Goal: Information Seeking & Learning: Learn about a topic

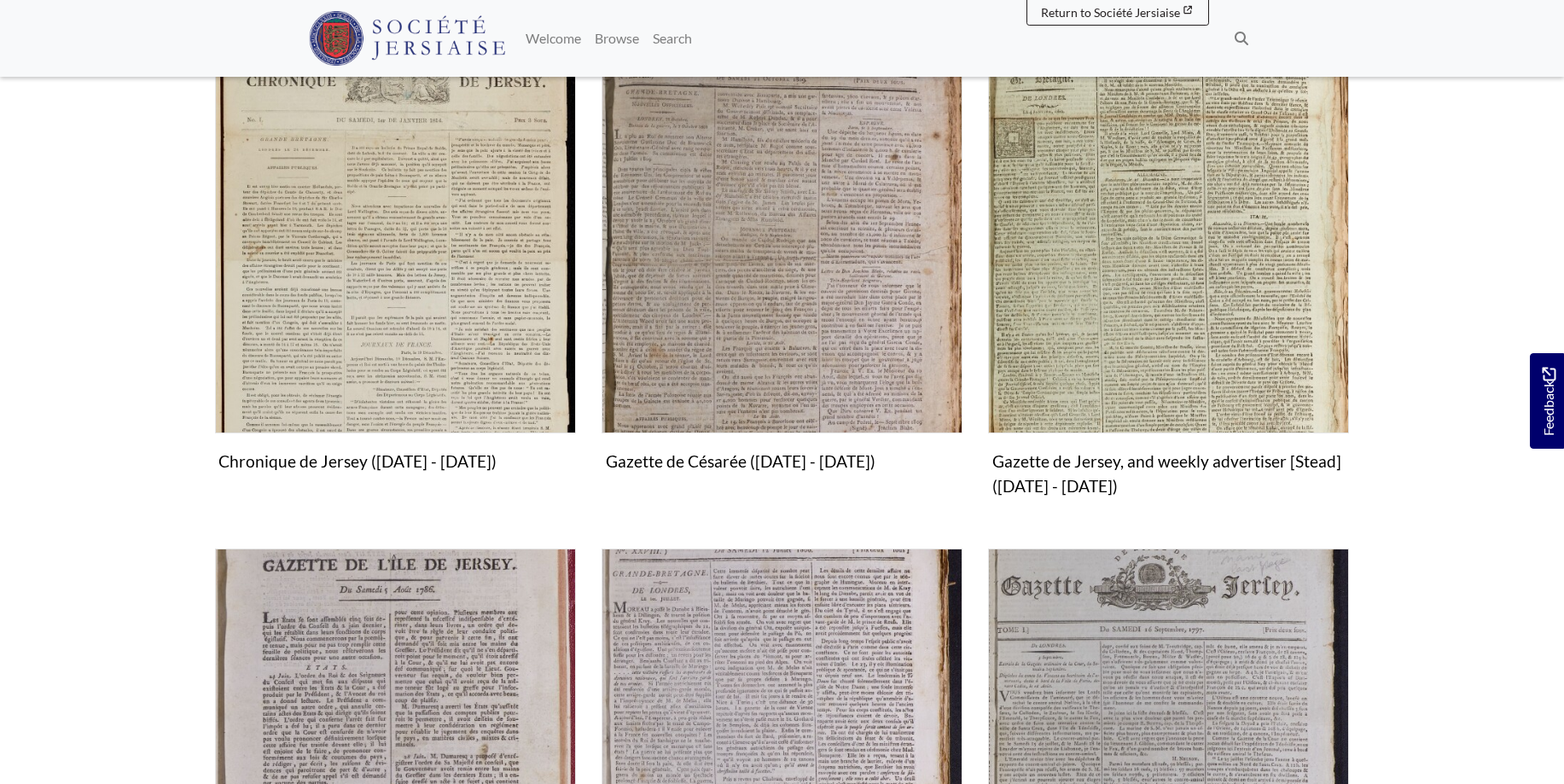
scroll to position [783, 0]
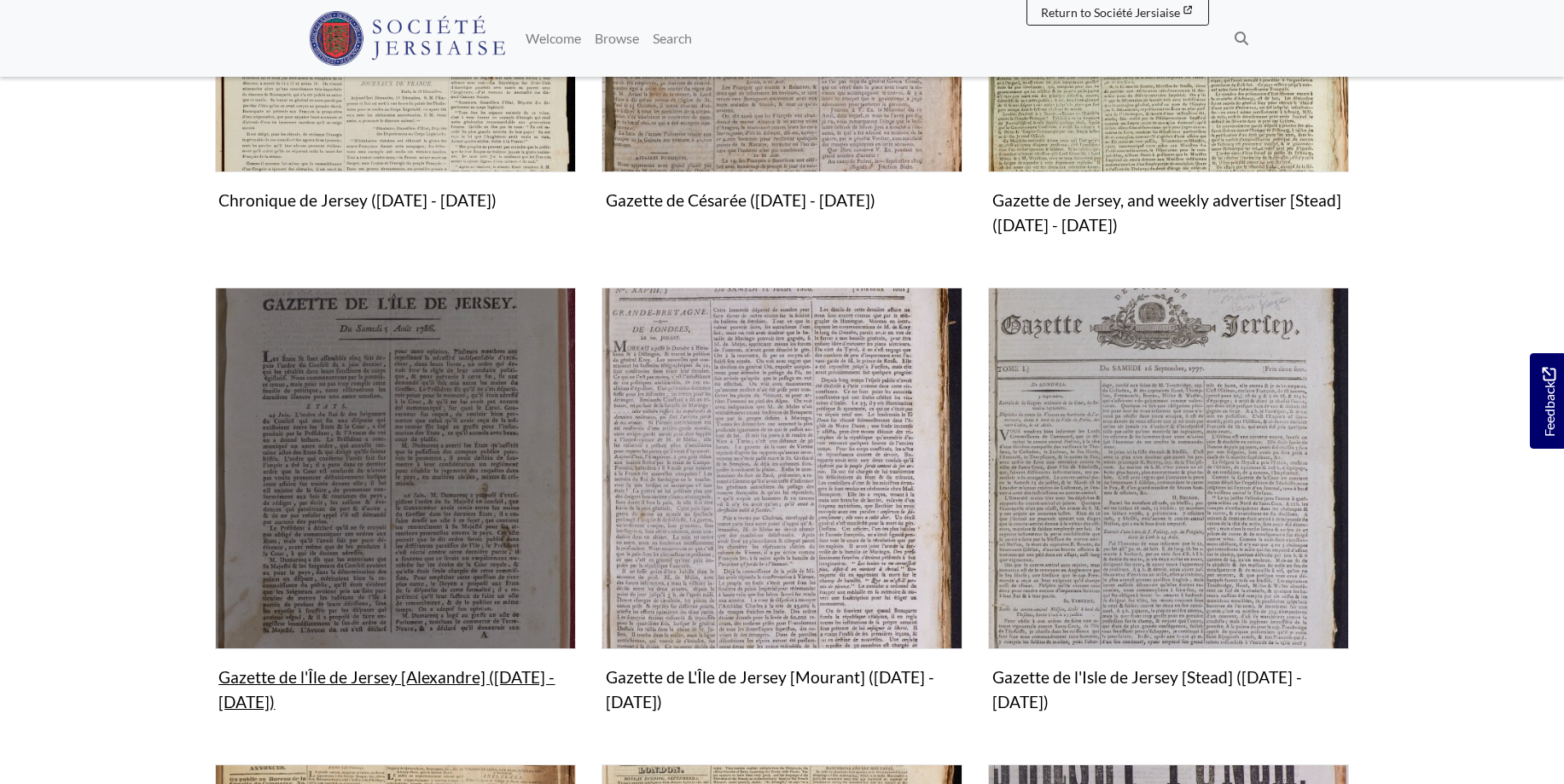
click at [421, 473] on img "Subcollection" at bounding box center [396, 468] width 361 height 361
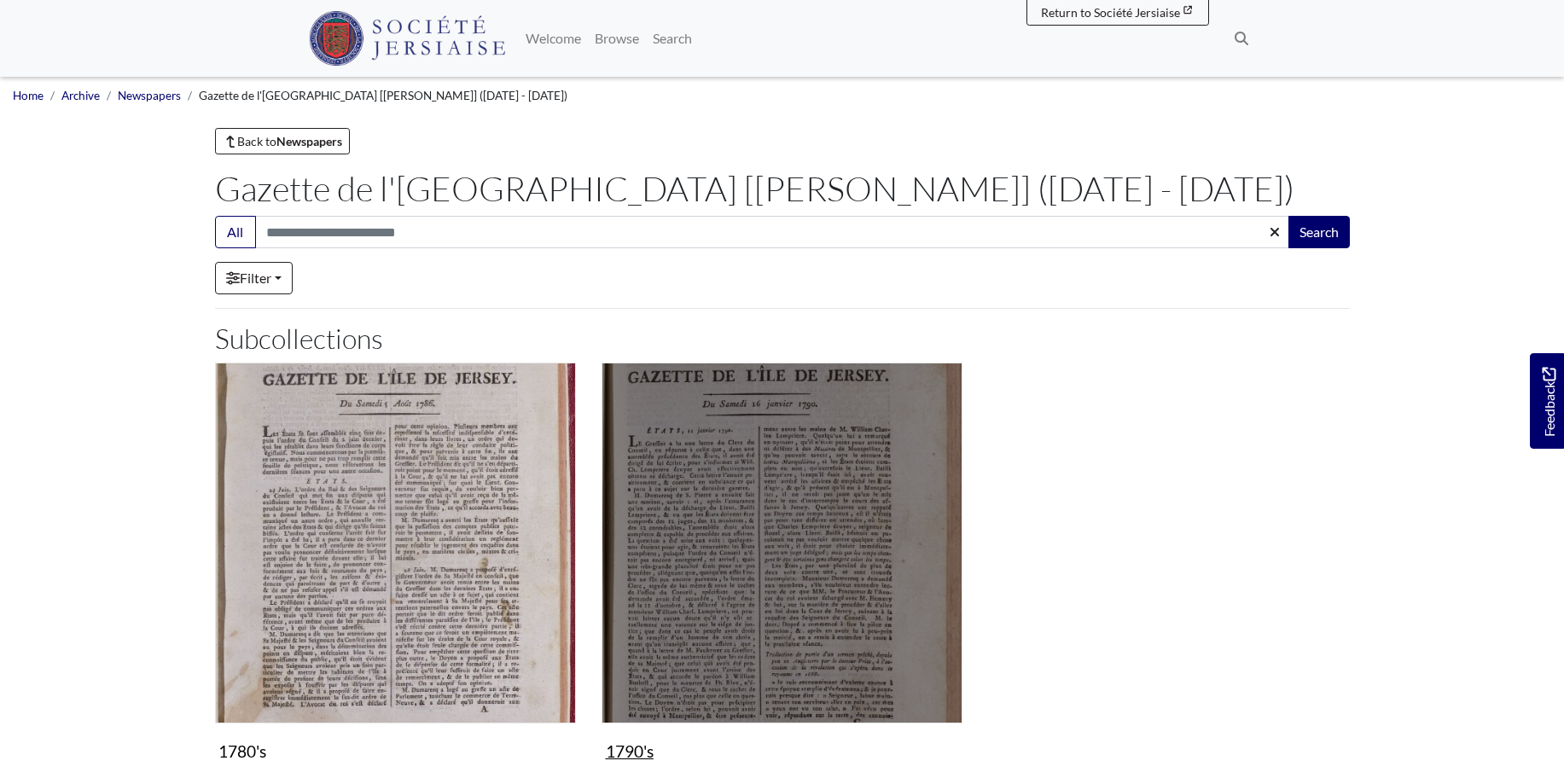
click at [778, 520] on img "Subcollection" at bounding box center [782, 543] width 361 height 361
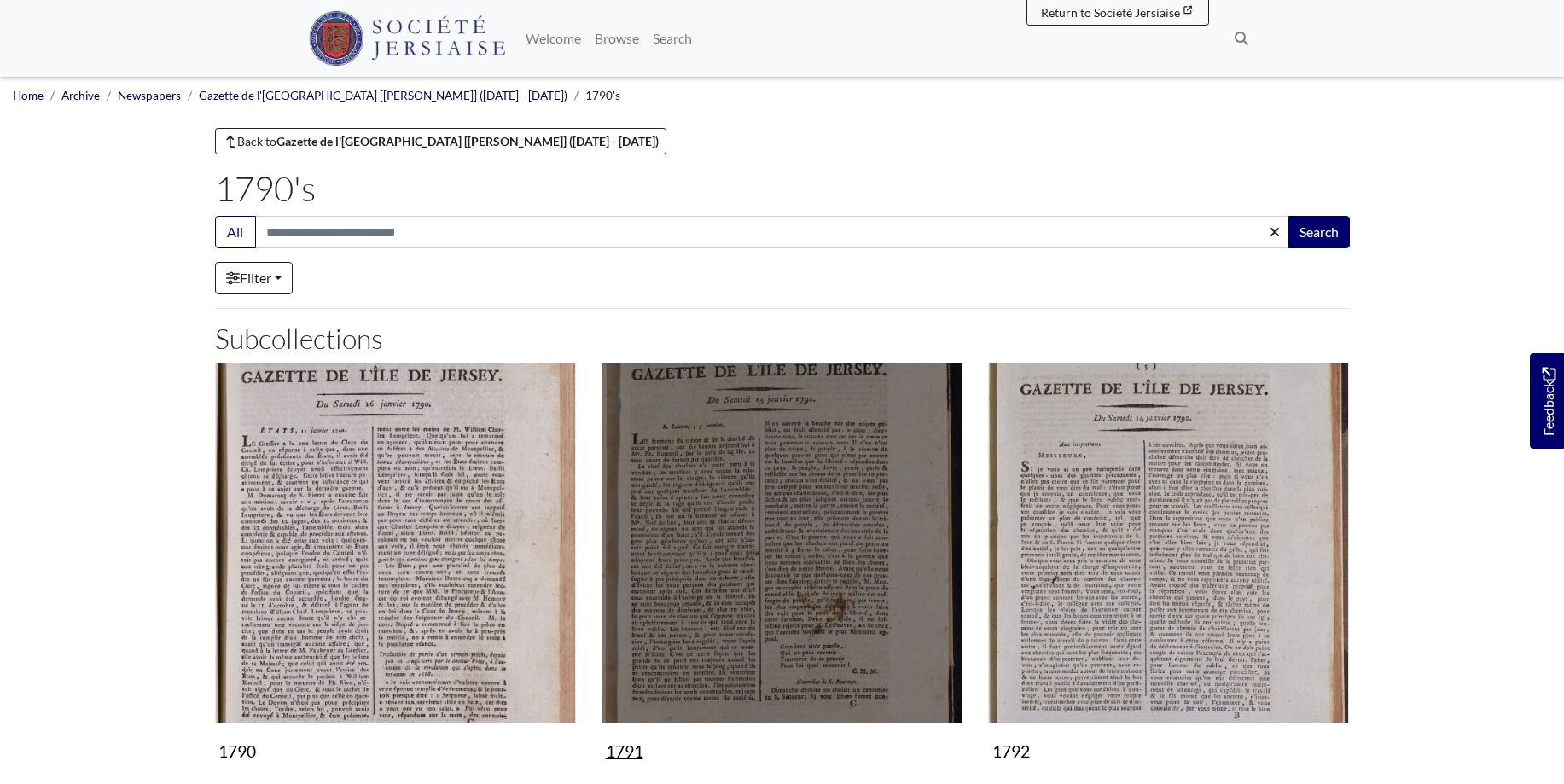
click at [778, 520] on img "Subcollection" at bounding box center [782, 543] width 361 height 361
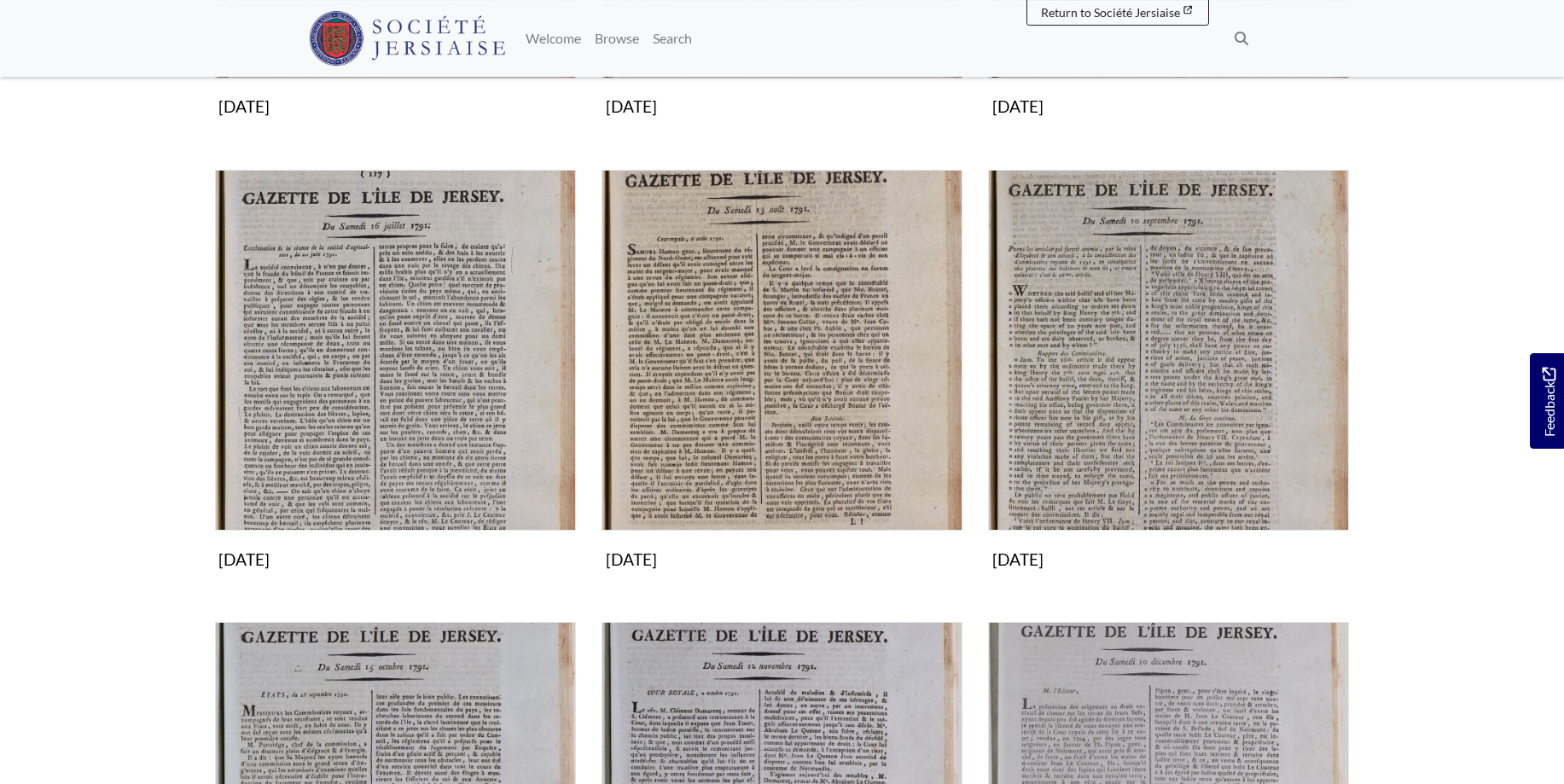
scroll to position [1131, 0]
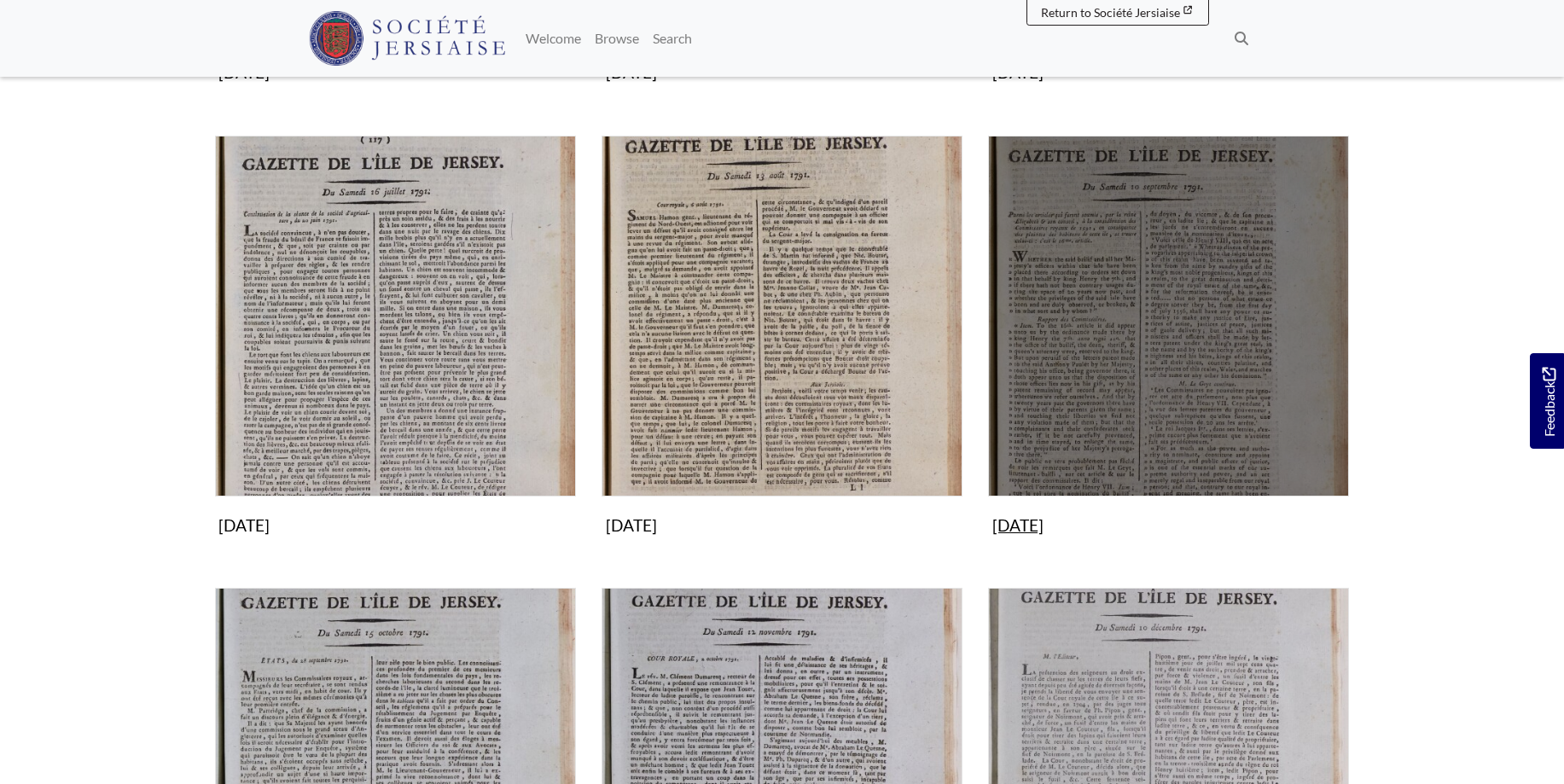
click at [1177, 368] on img "Subcollection" at bounding box center [1169, 316] width 361 height 361
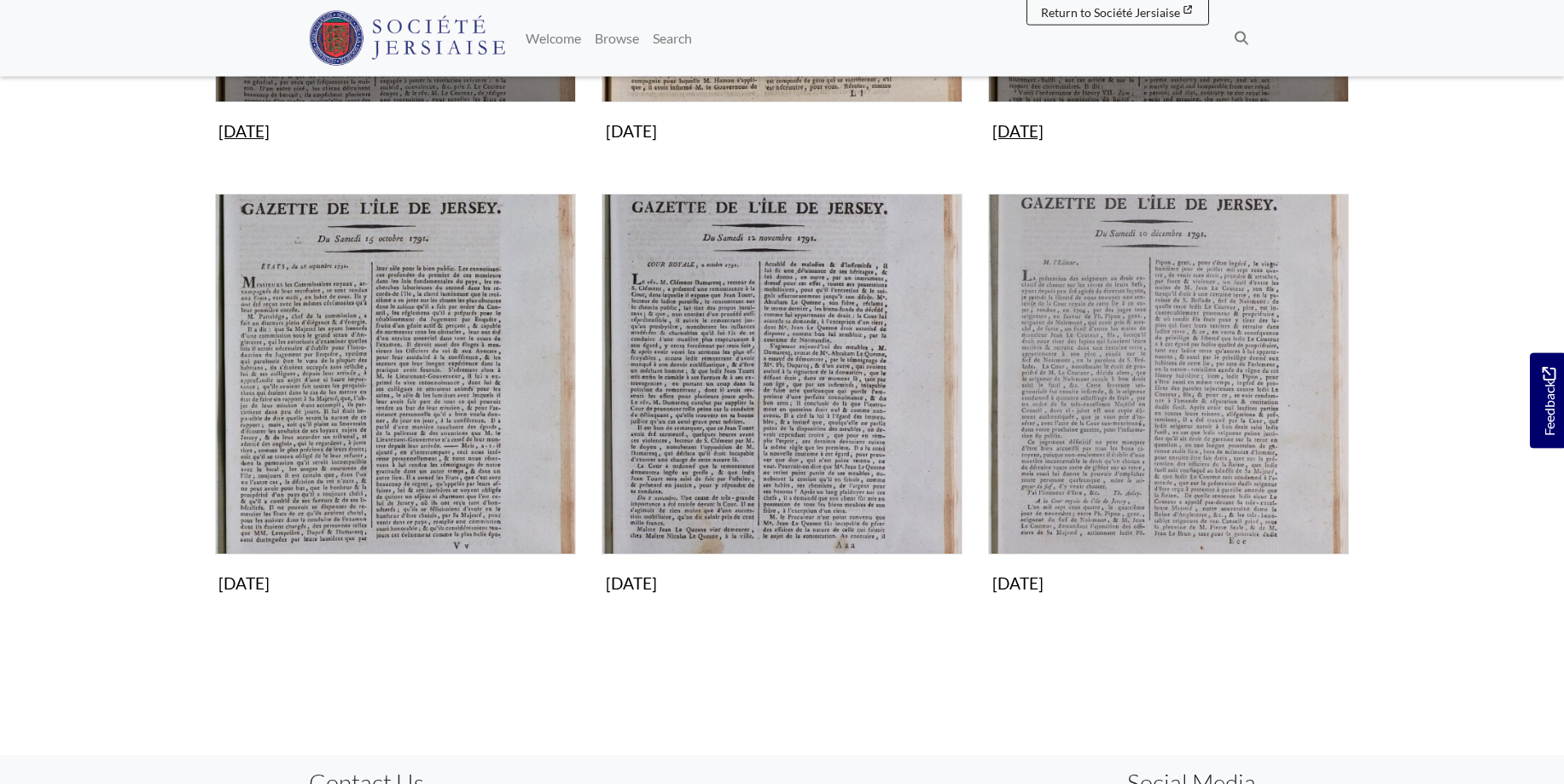
scroll to position [1566, 0]
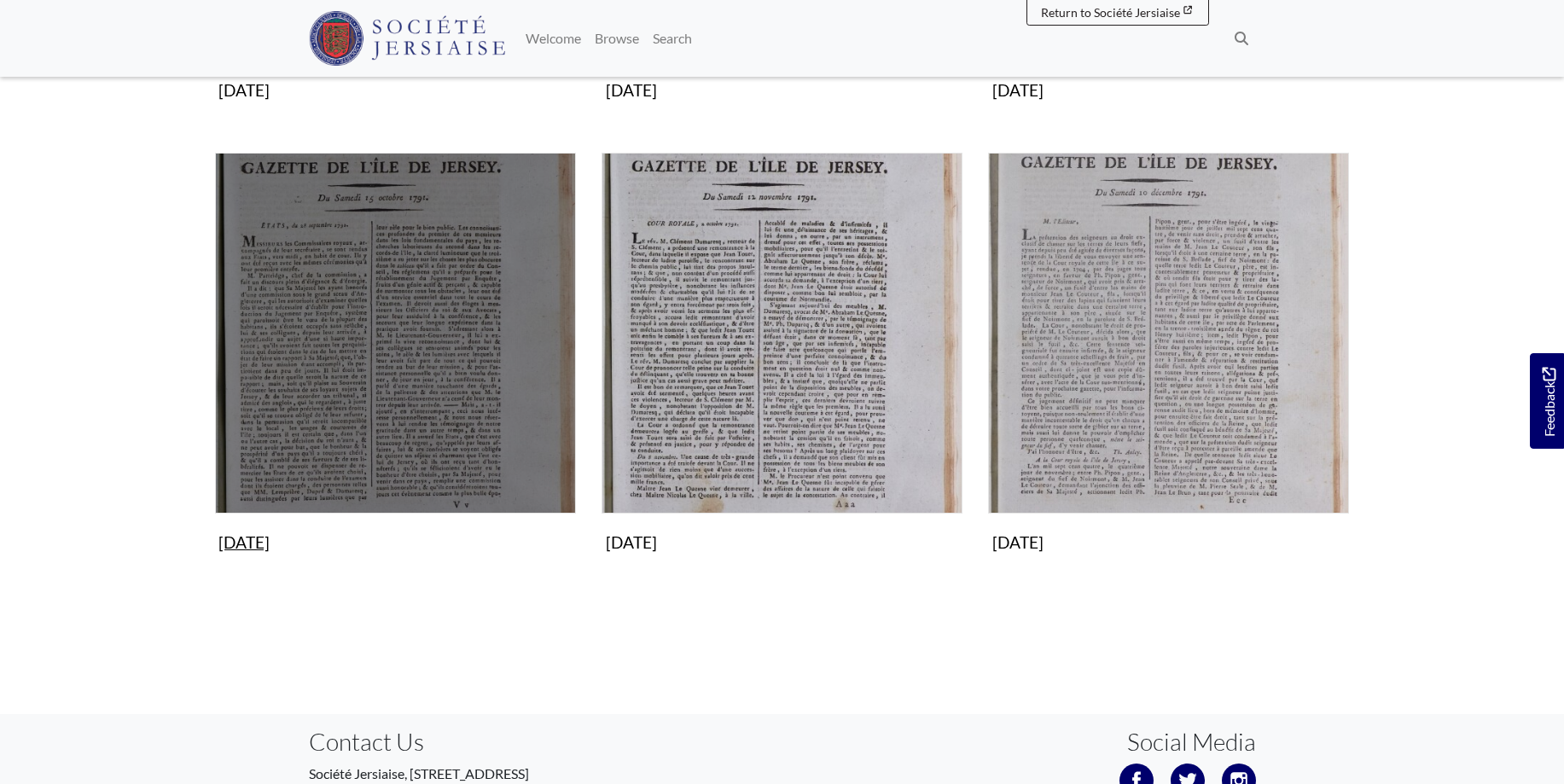
click at [458, 336] on img "Subcollection" at bounding box center [396, 333] width 361 height 361
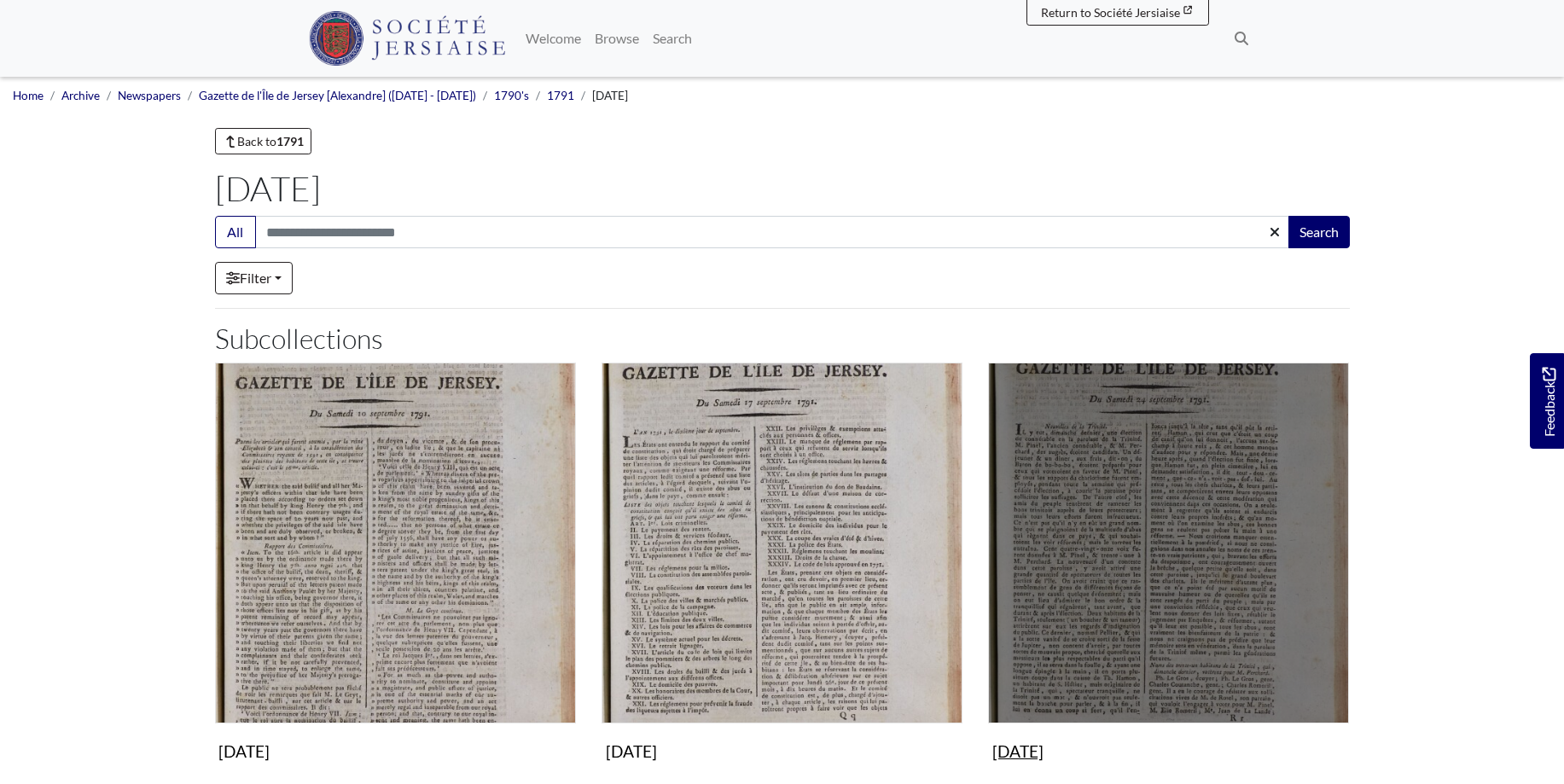
click at [1142, 564] on img "Subcollection" at bounding box center [1169, 543] width 361 height 361
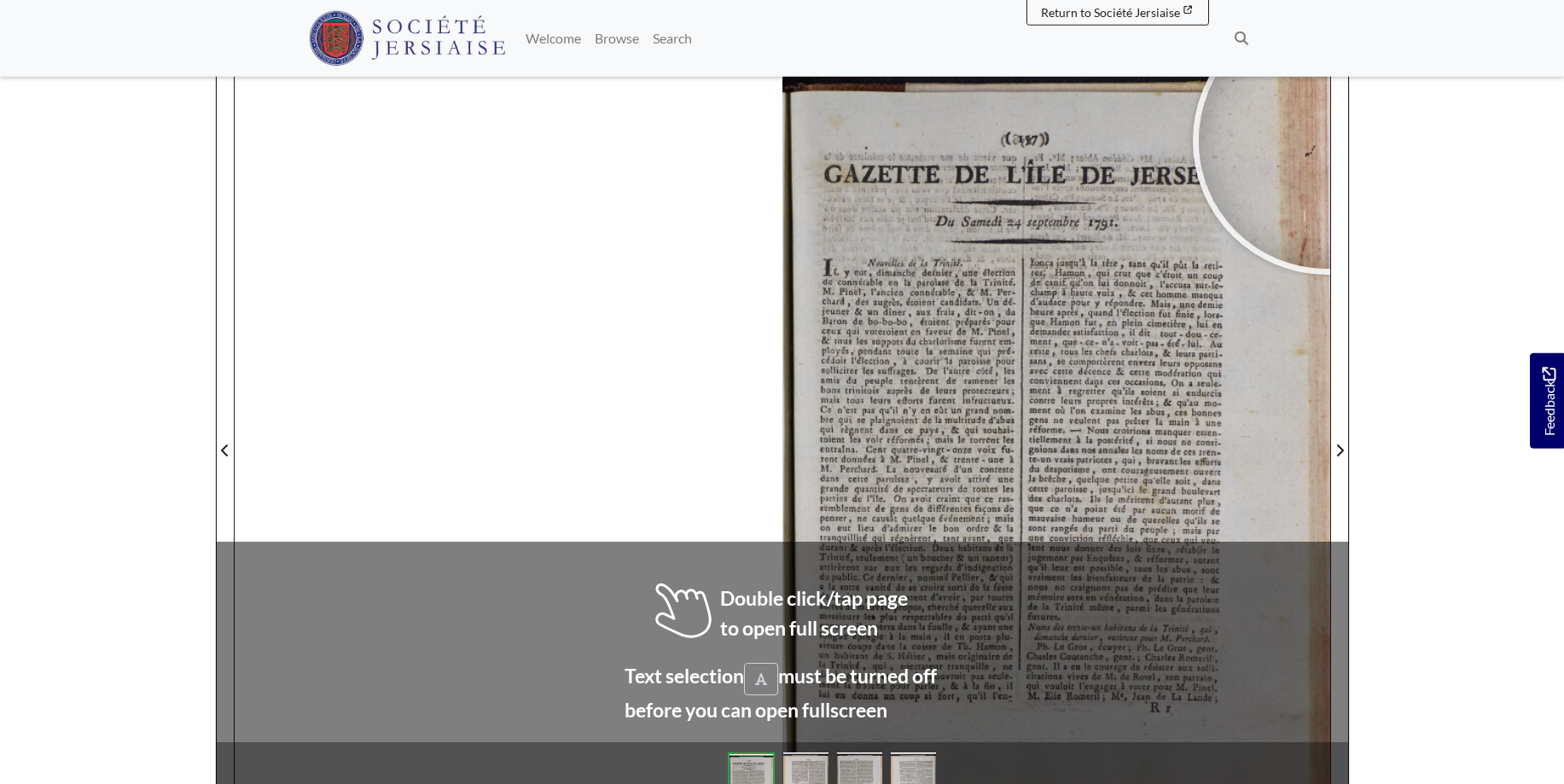
scroll to position [218, 0]
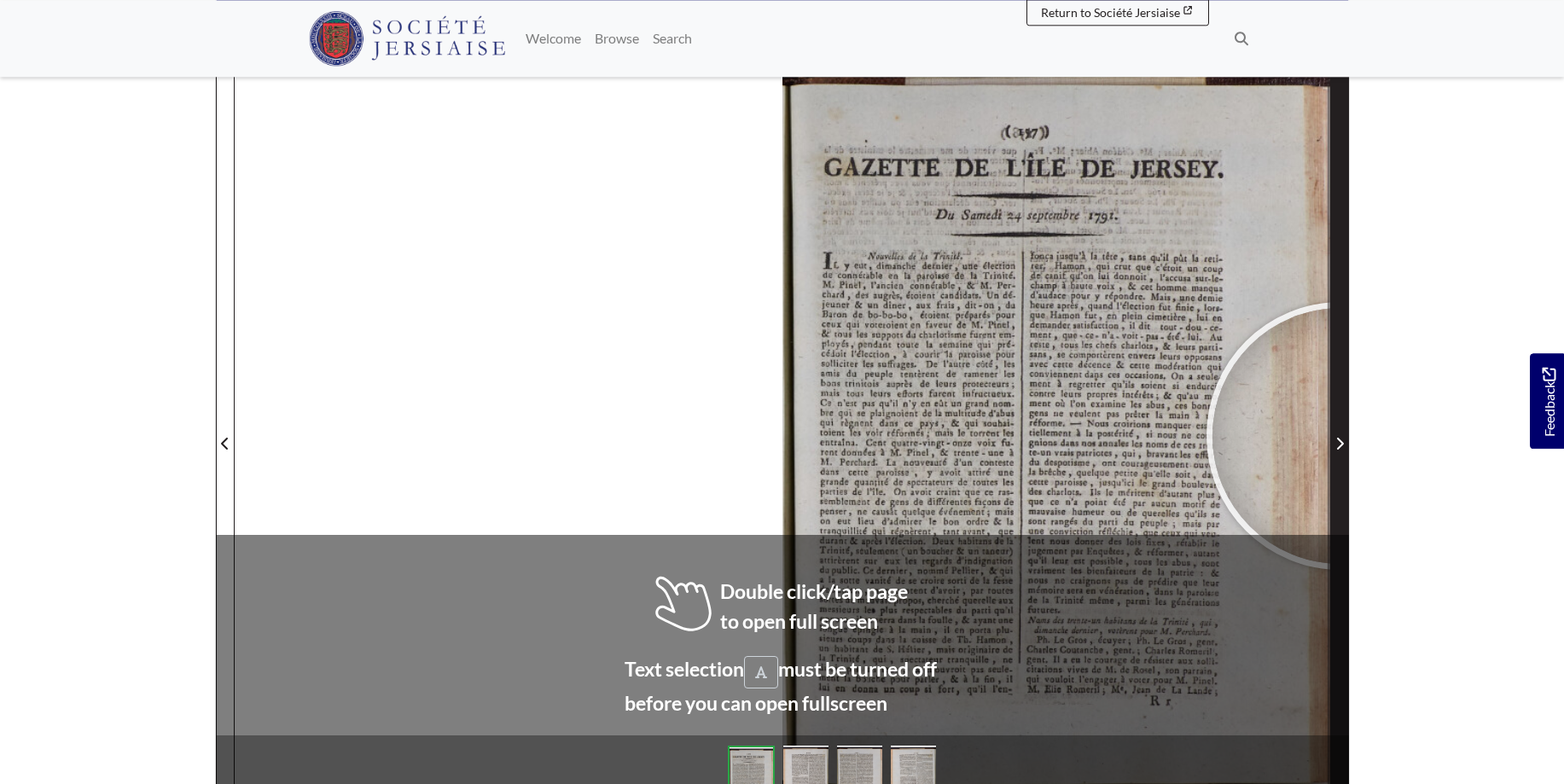
click at [1340, 435] on span "Next Page" at bounding box center [1340, 444] width 17 height 21
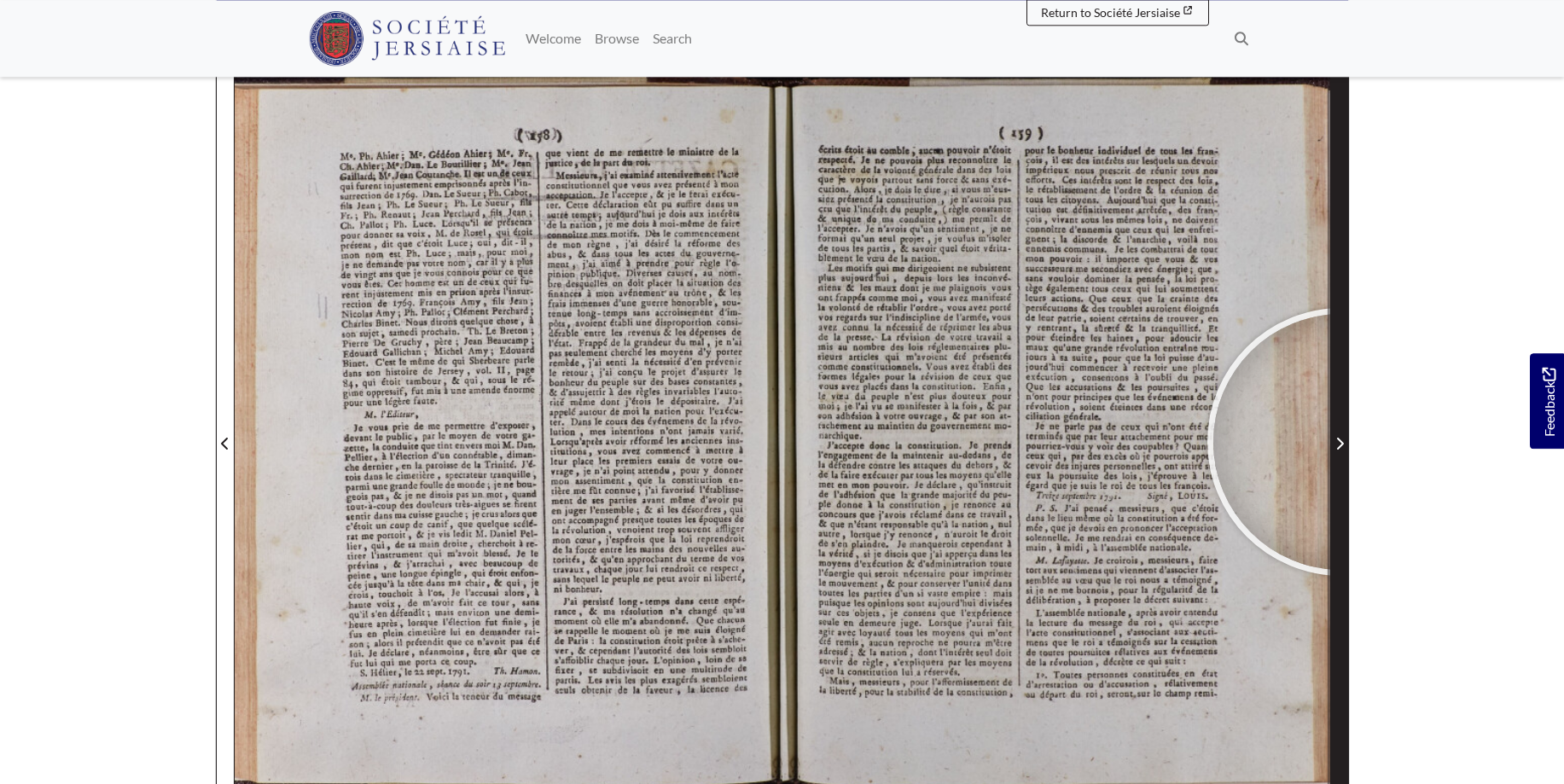
click at [1341, 442] on icon "Next Page" at bounding box center [1339, 443] width 7 height 12
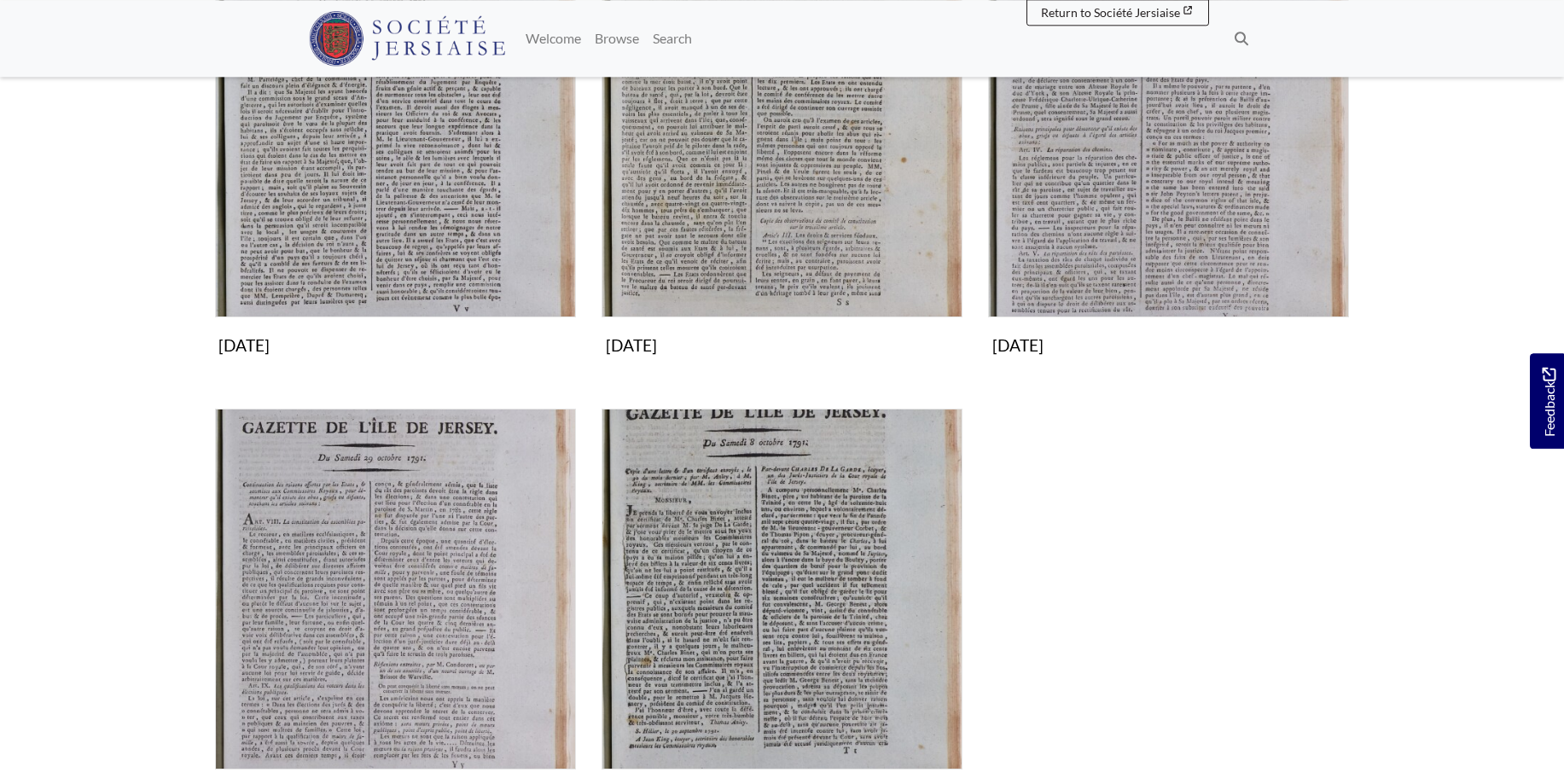
scroll to position [435, 0]
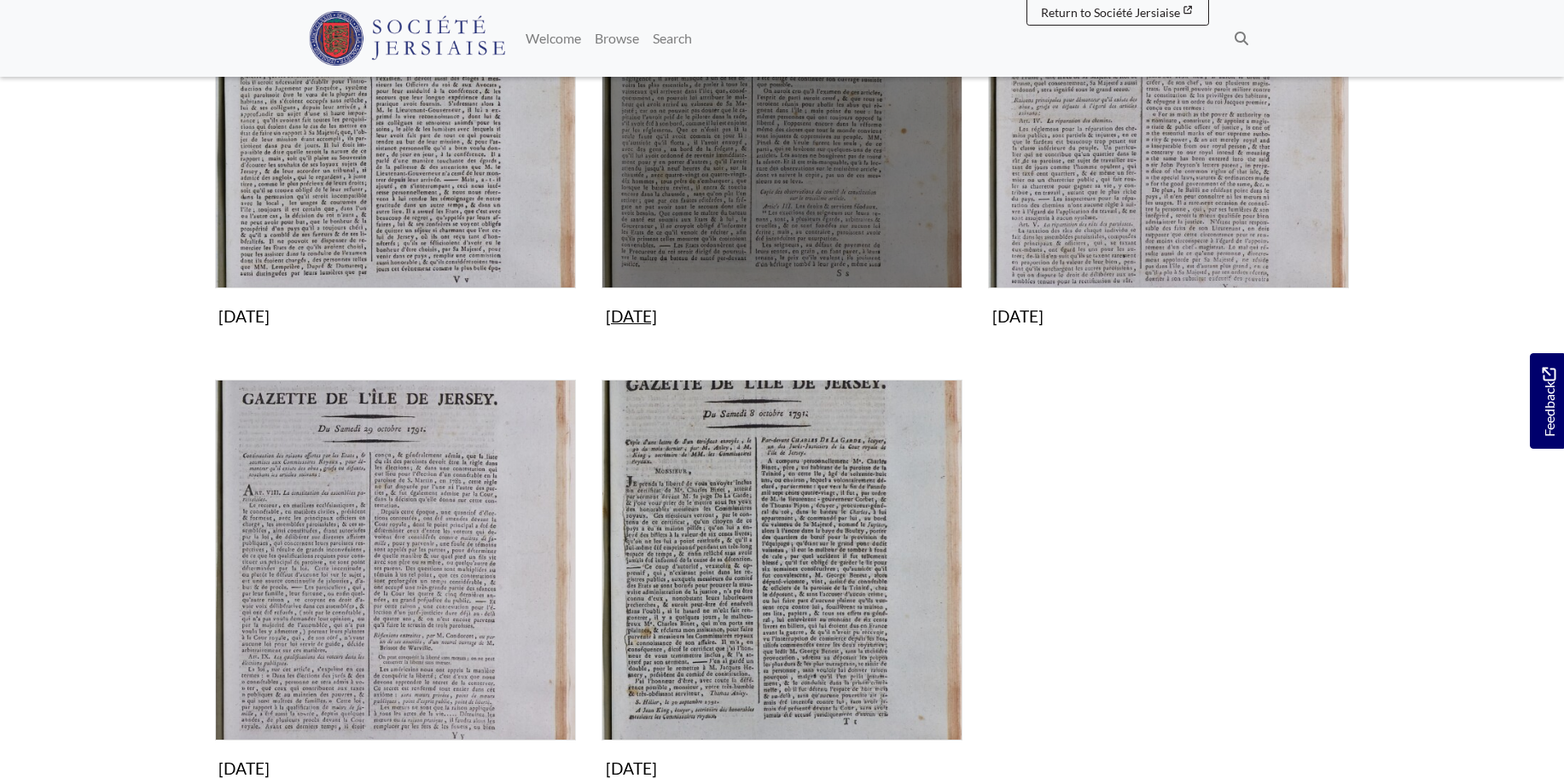
click at [734, 154] on img "Subcollection" at bounding box center [782, 108] width 361 height 361
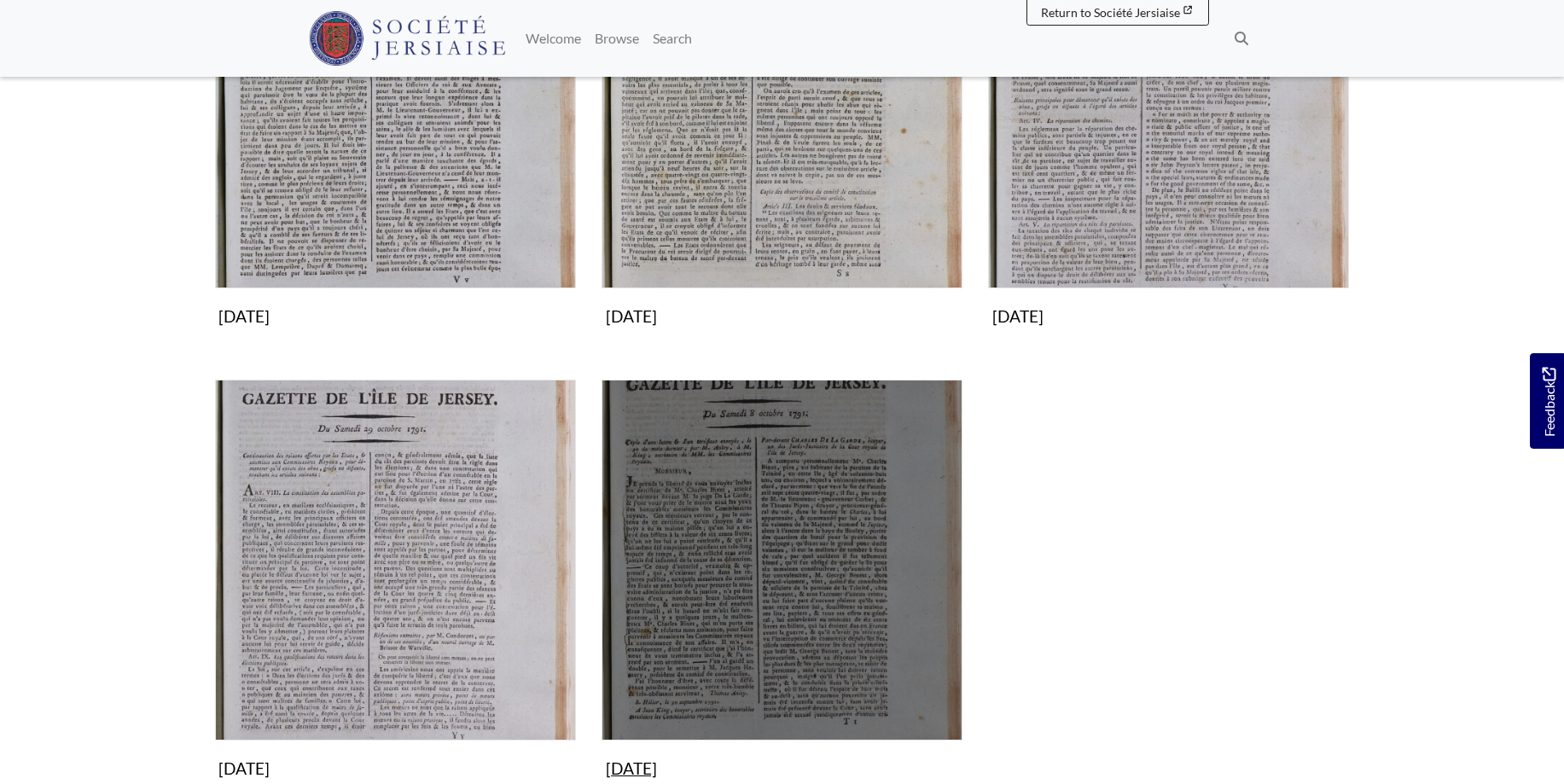
click at [879, 535] on img "Subcollection" at bounding box center [782, 560] width 361 height 361
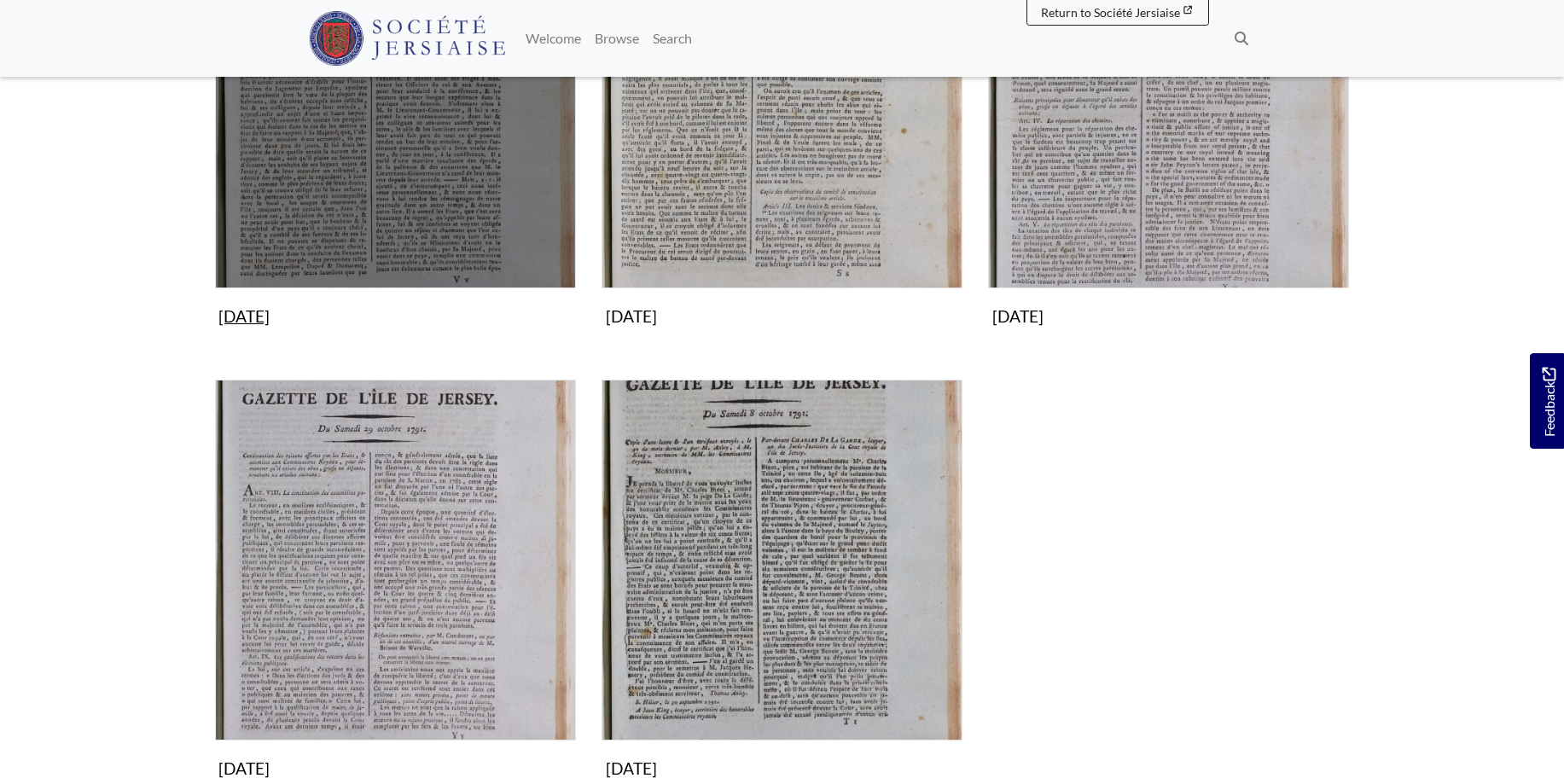
click at [404, 179] on img "Subcollection" at bounding box center [396, 108] width 361 height 361
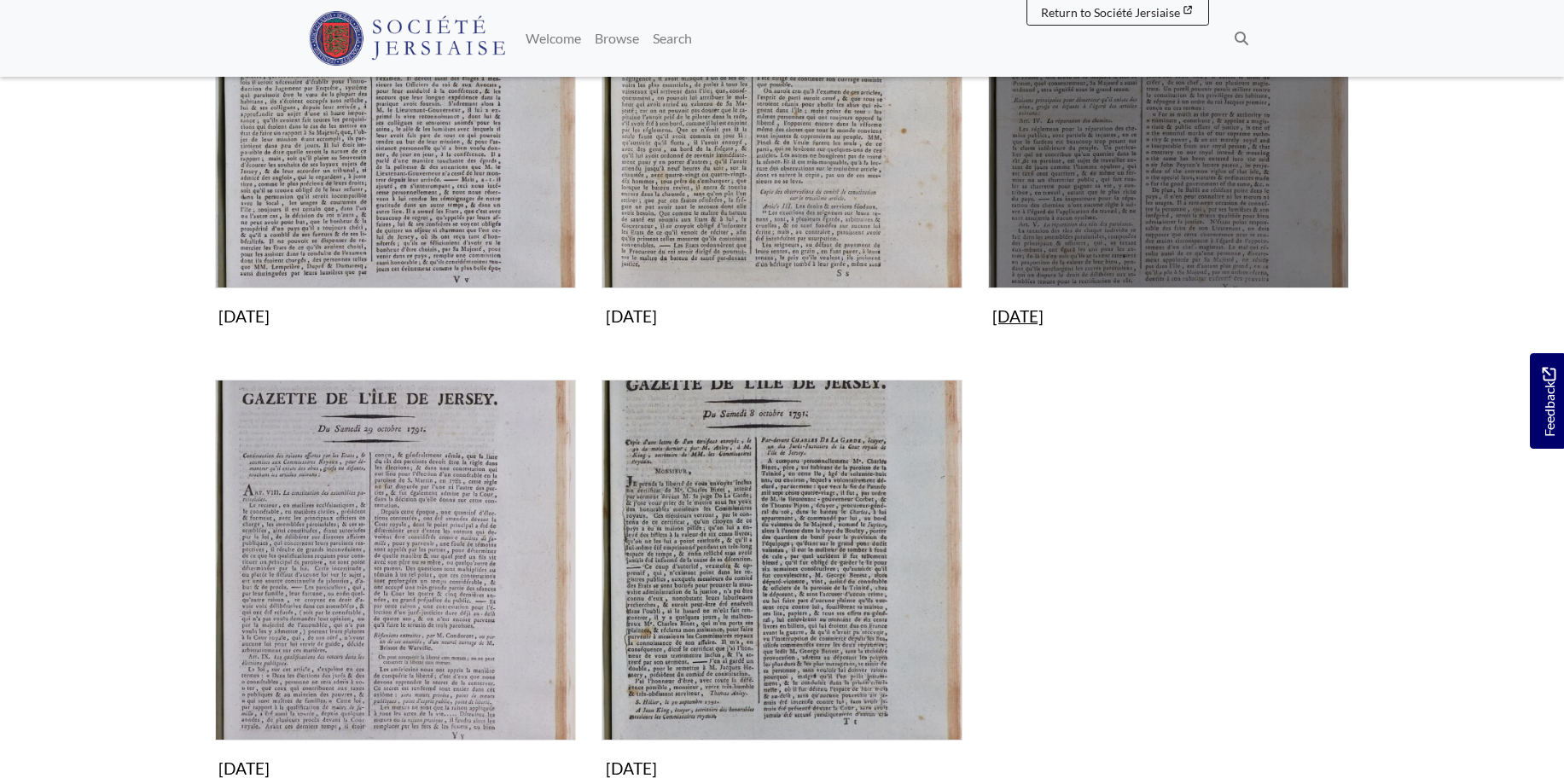
click at [1095, 183] on img "Subcollection" at bounding box center [1169, 108] width 361 height 361
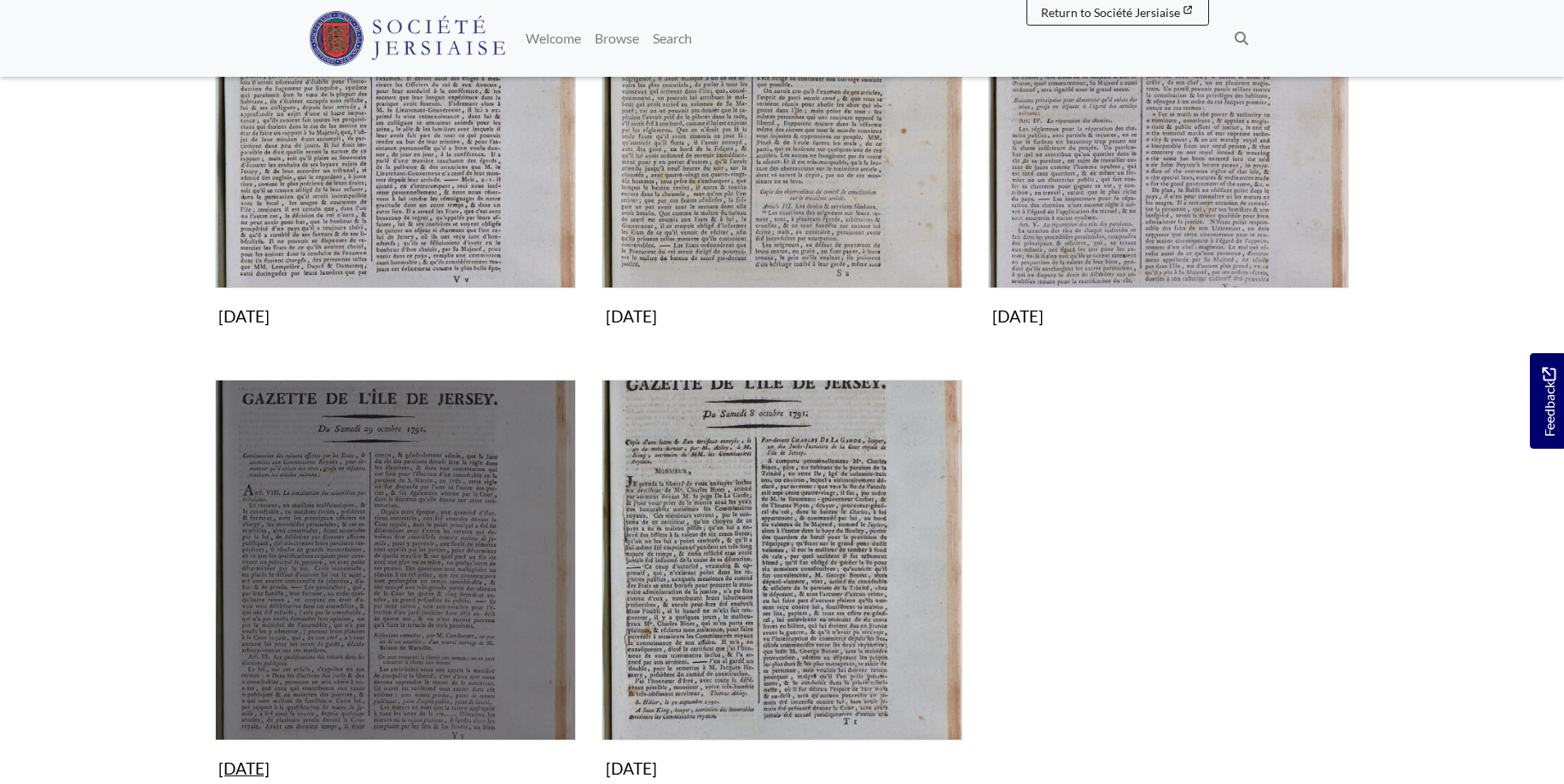
click at [362, 530] on img "Subcollection" at bounding box center [396, 560] width 361 height 361
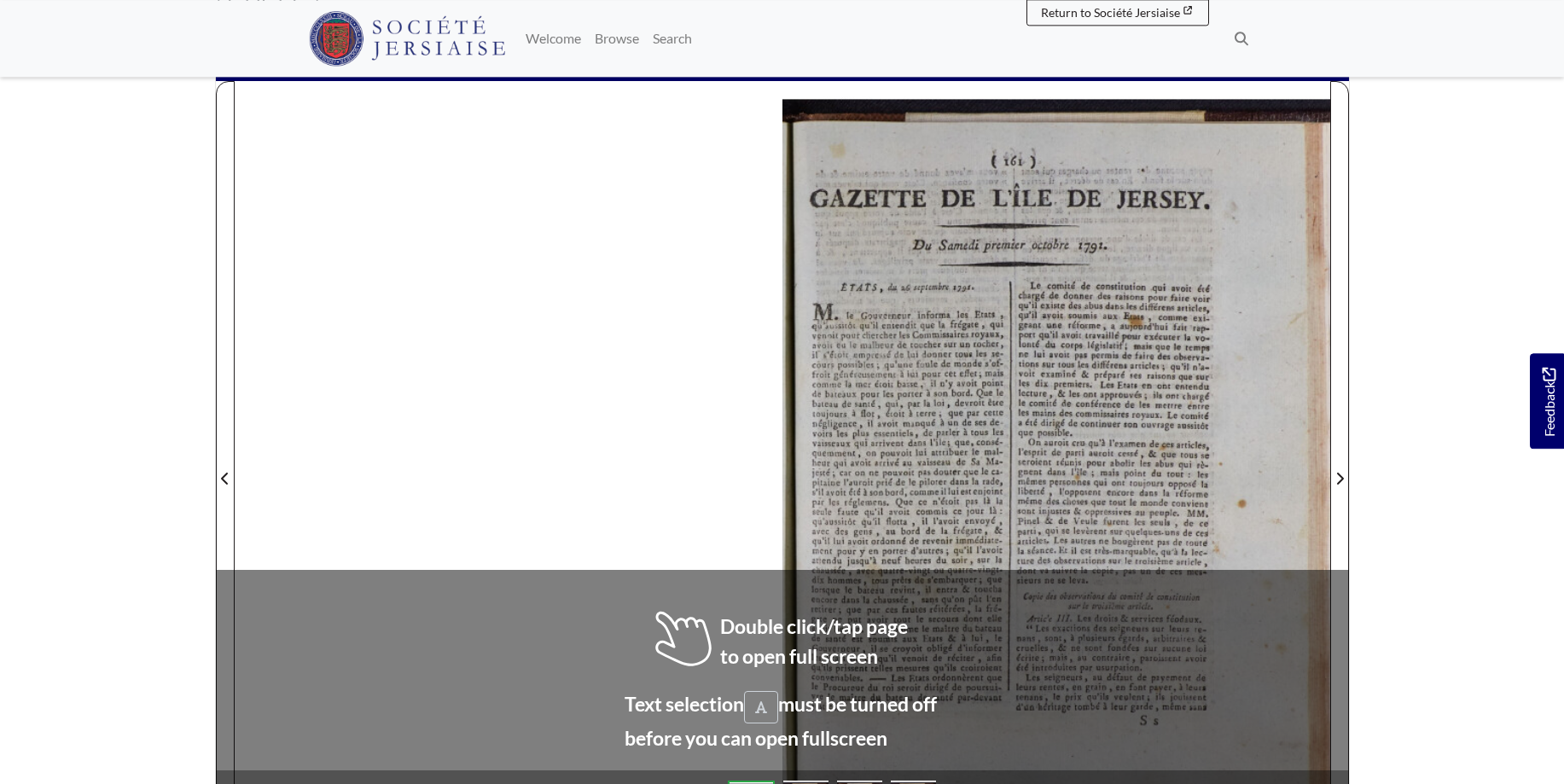
scroll to position [215, 0]
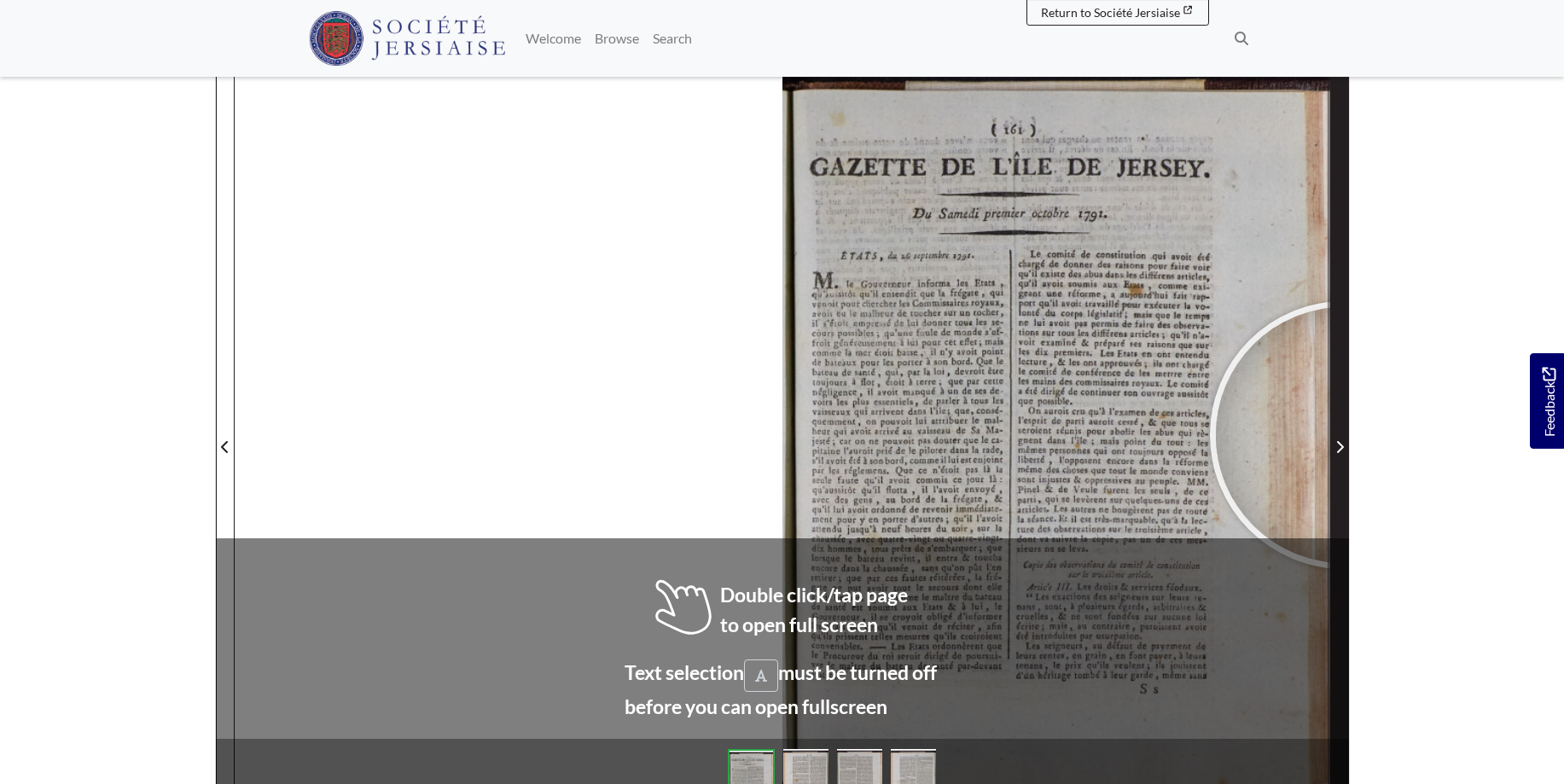
click at [1344, 435] on span "Next Page" at bounding box center [1340, 436] width 17 height 773
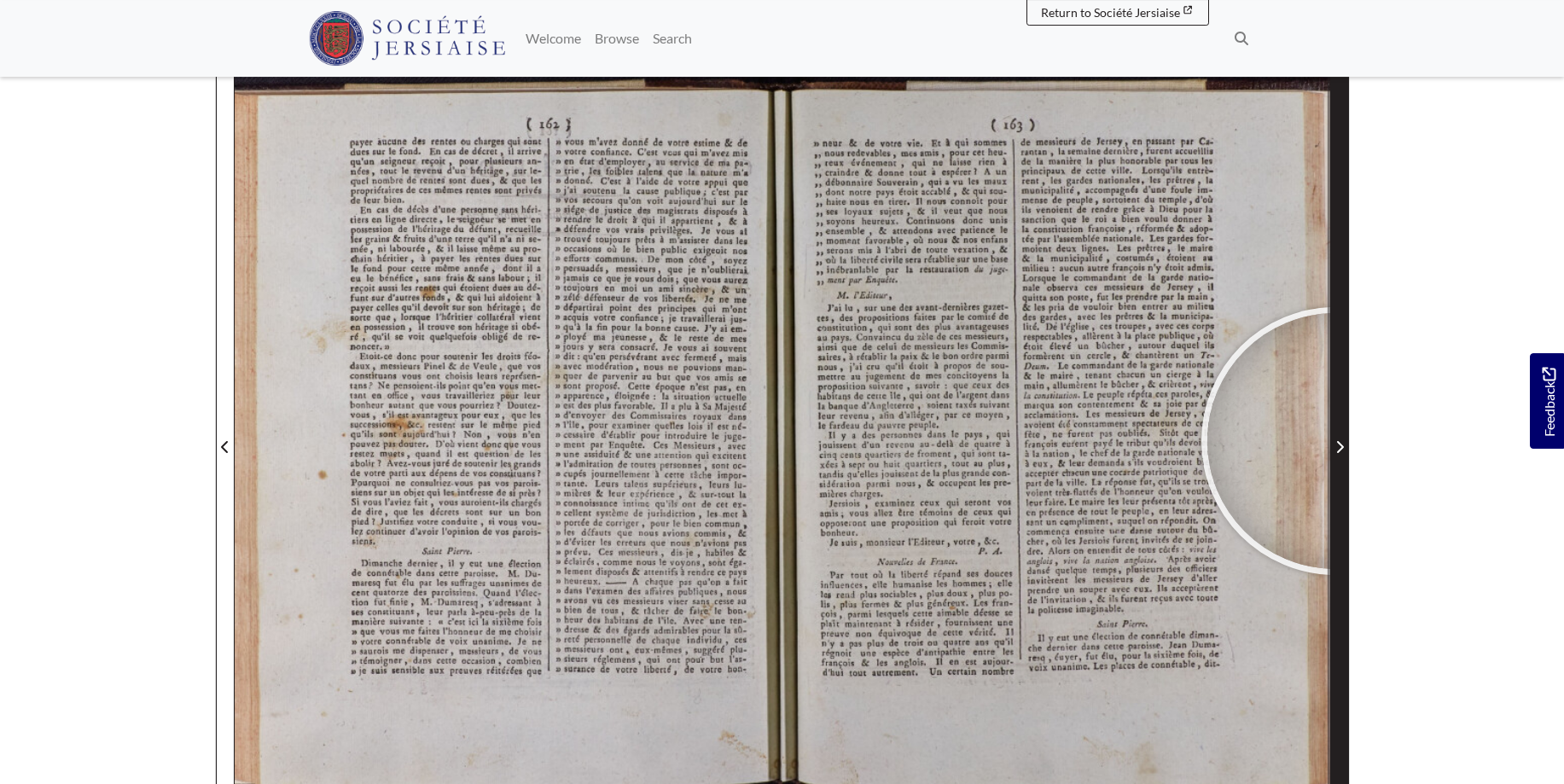
click at [1335, 441] on icon "Next Page" at bounding box center [1339, 447] width 9 height 13
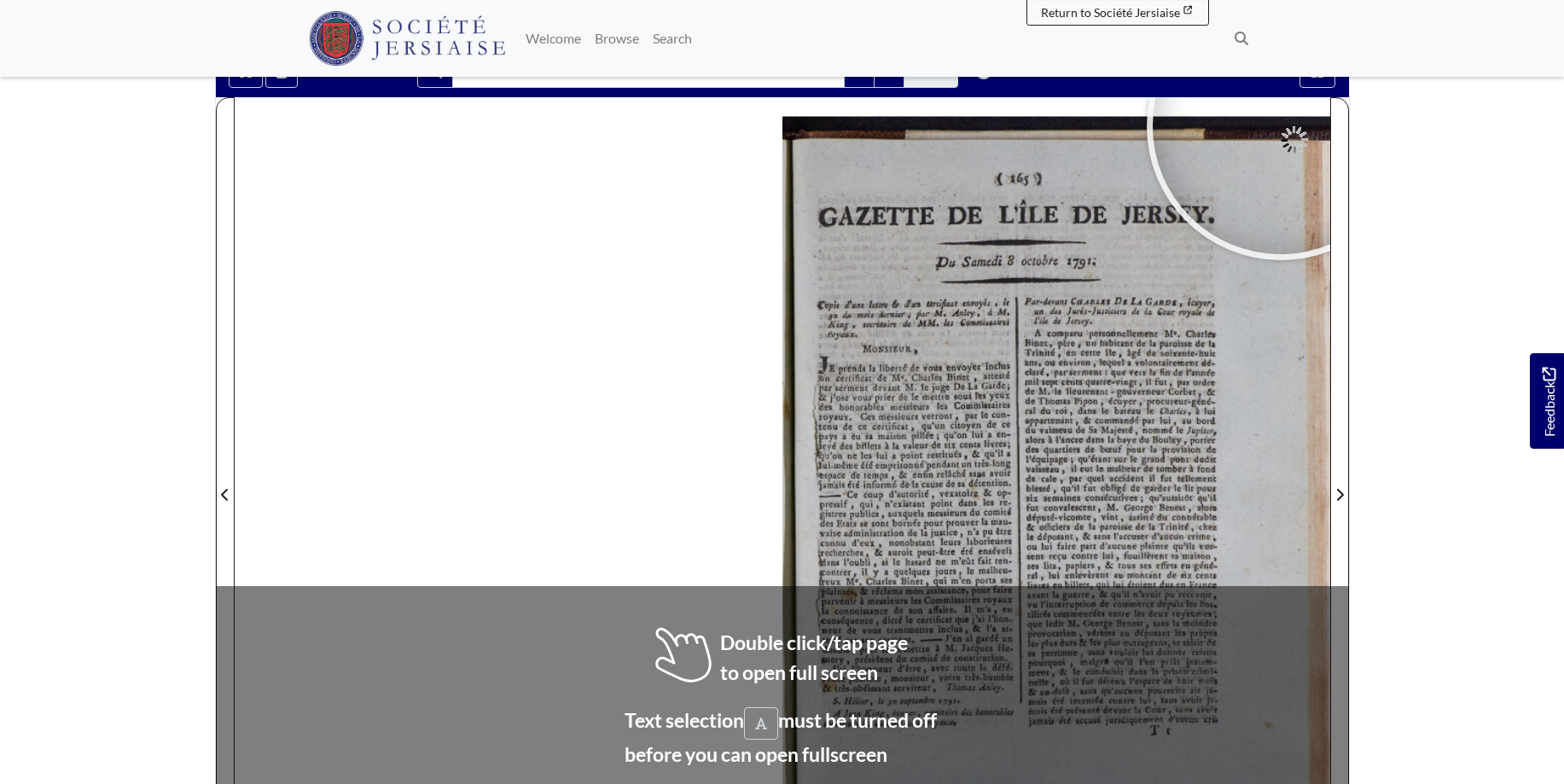
scroll to position [196, 0]
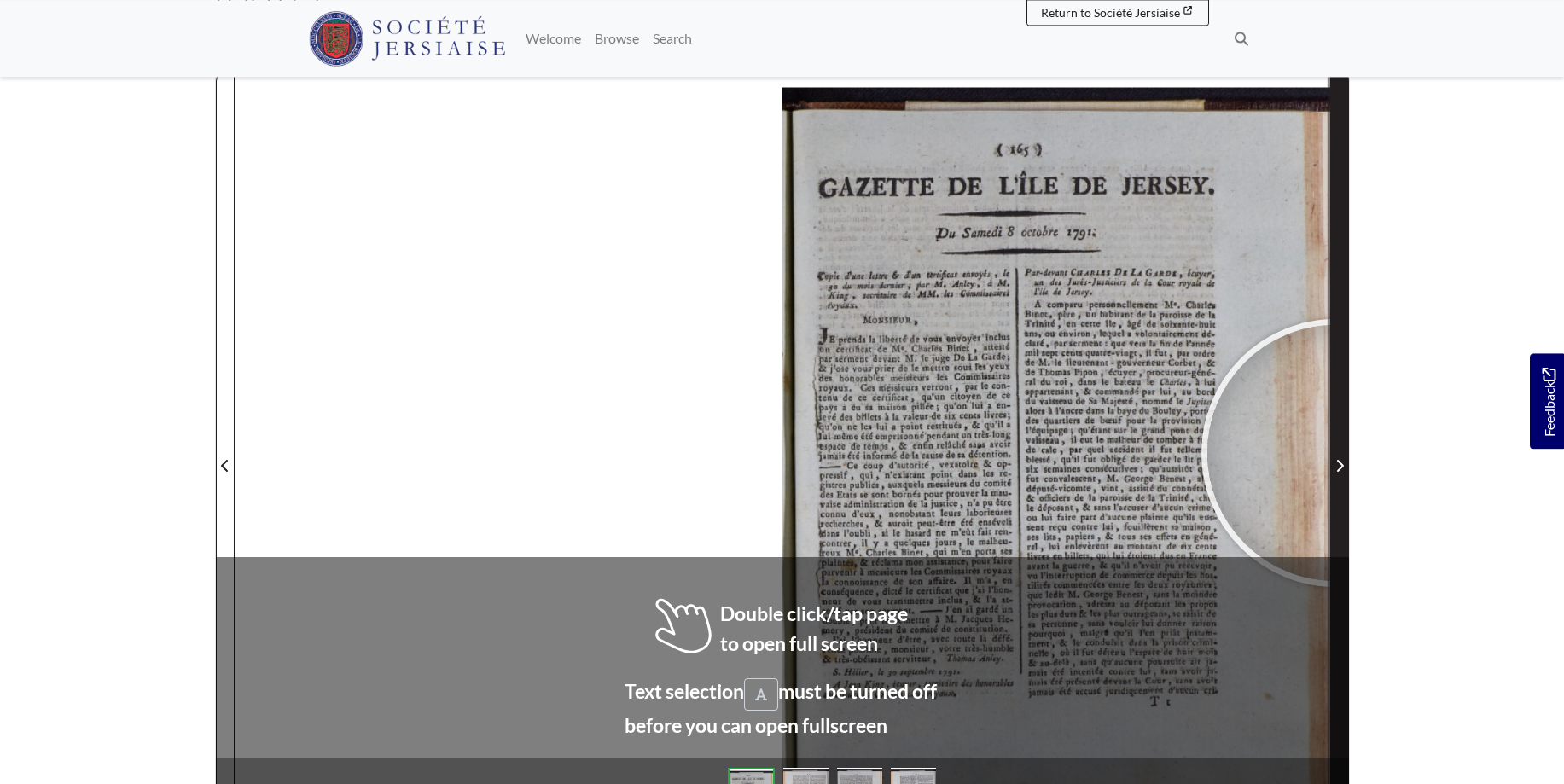
click at [1335, 452] on span "Next Page" at bounding box center [1340, 455] width 17 height 773
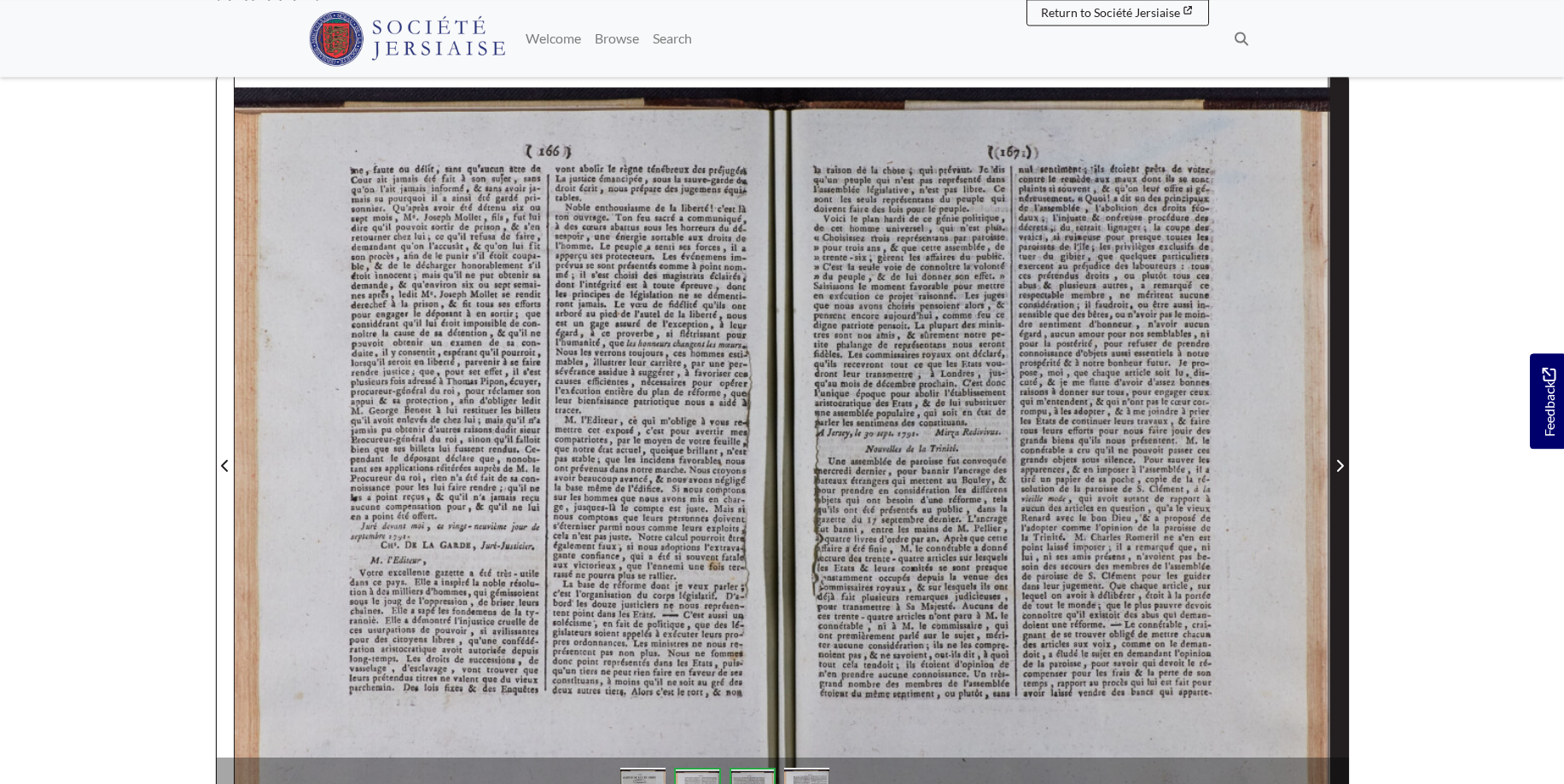
click at [1345, 455] on span "Next Page" at bounding box center [1340, 455] width 17 height 773
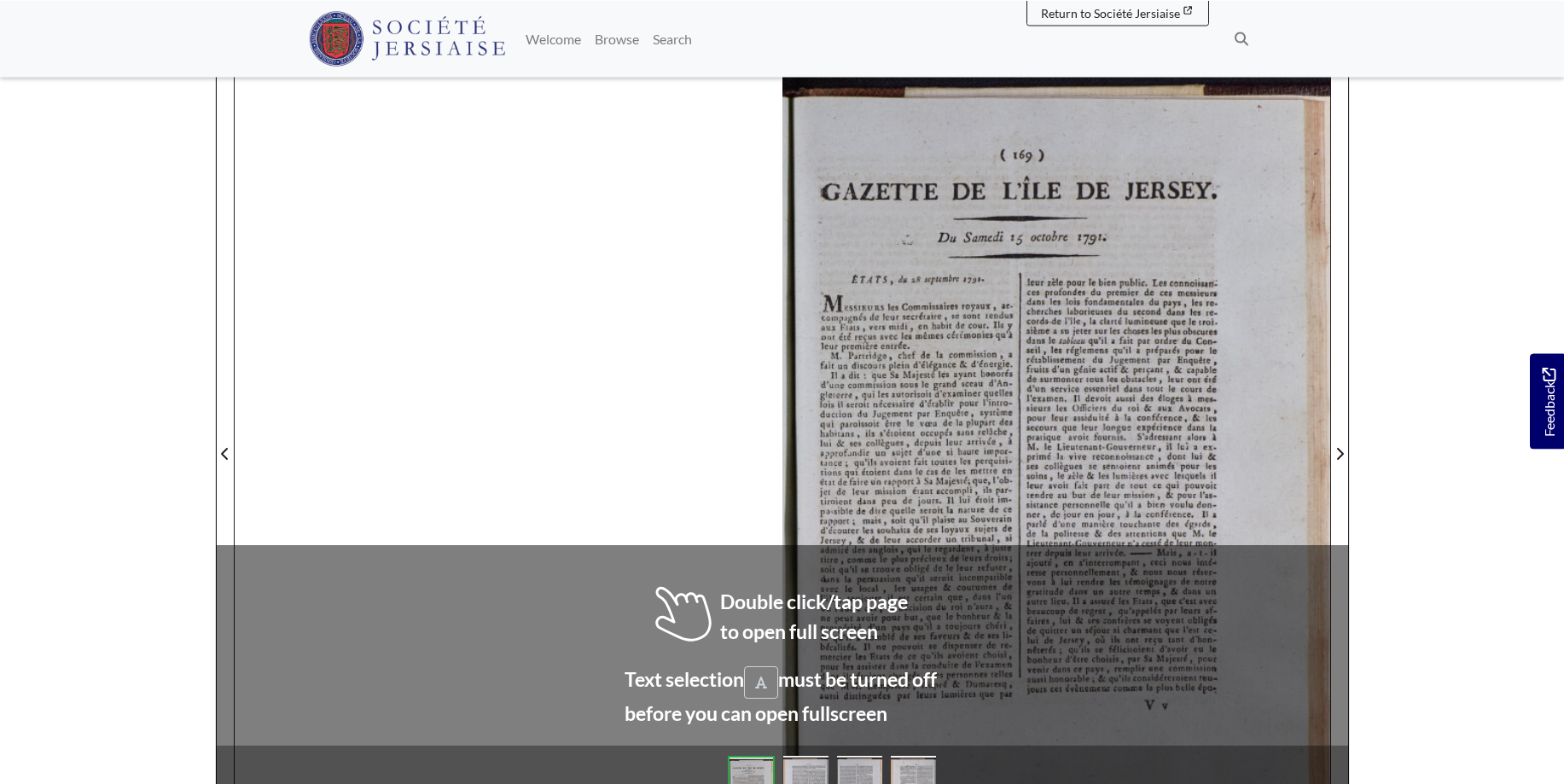
scroll to position [230, 0]
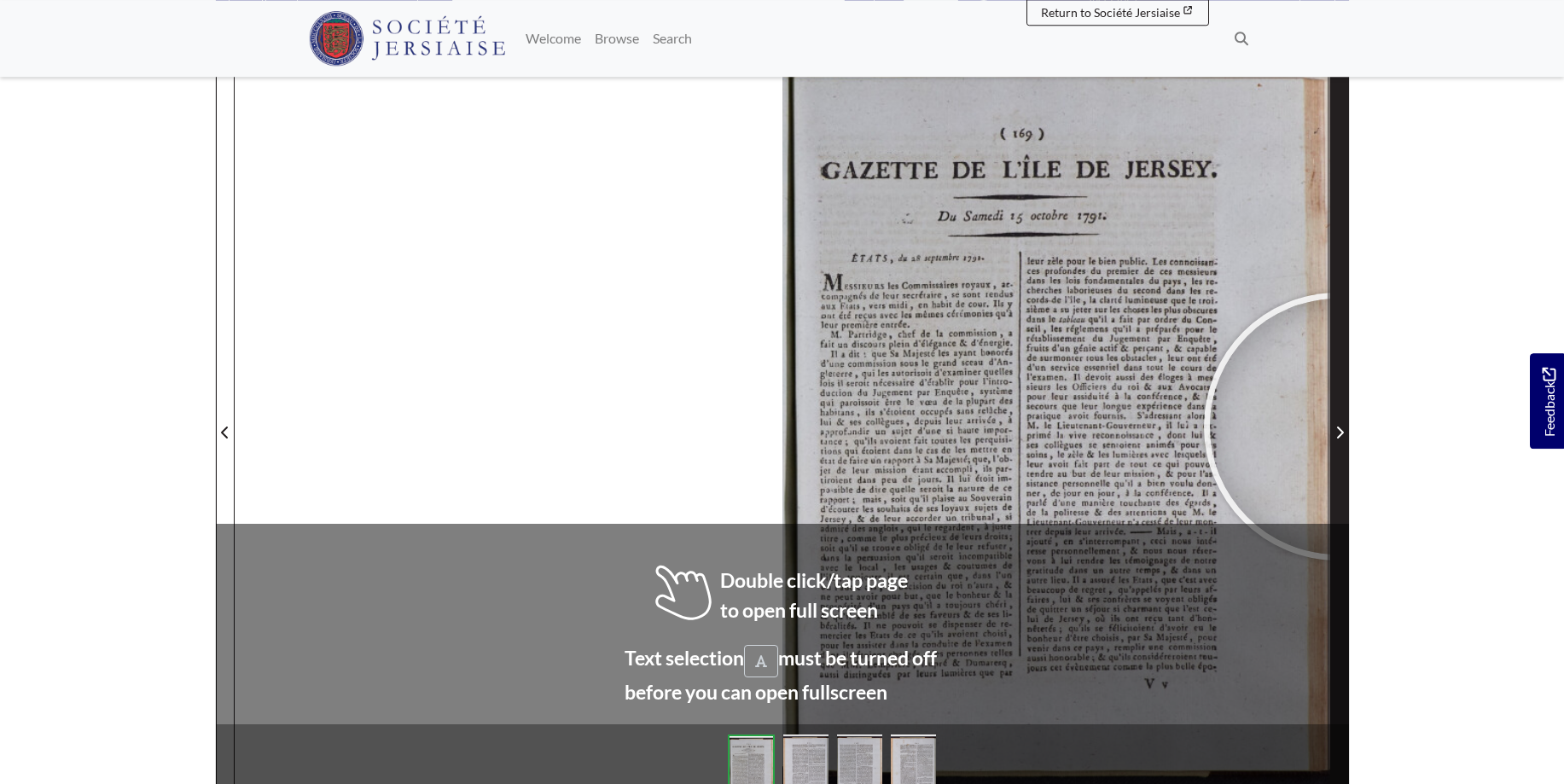
click at [1338, 426] on span "Next Page" at bounding box center [1340, 433] width 17 height 21
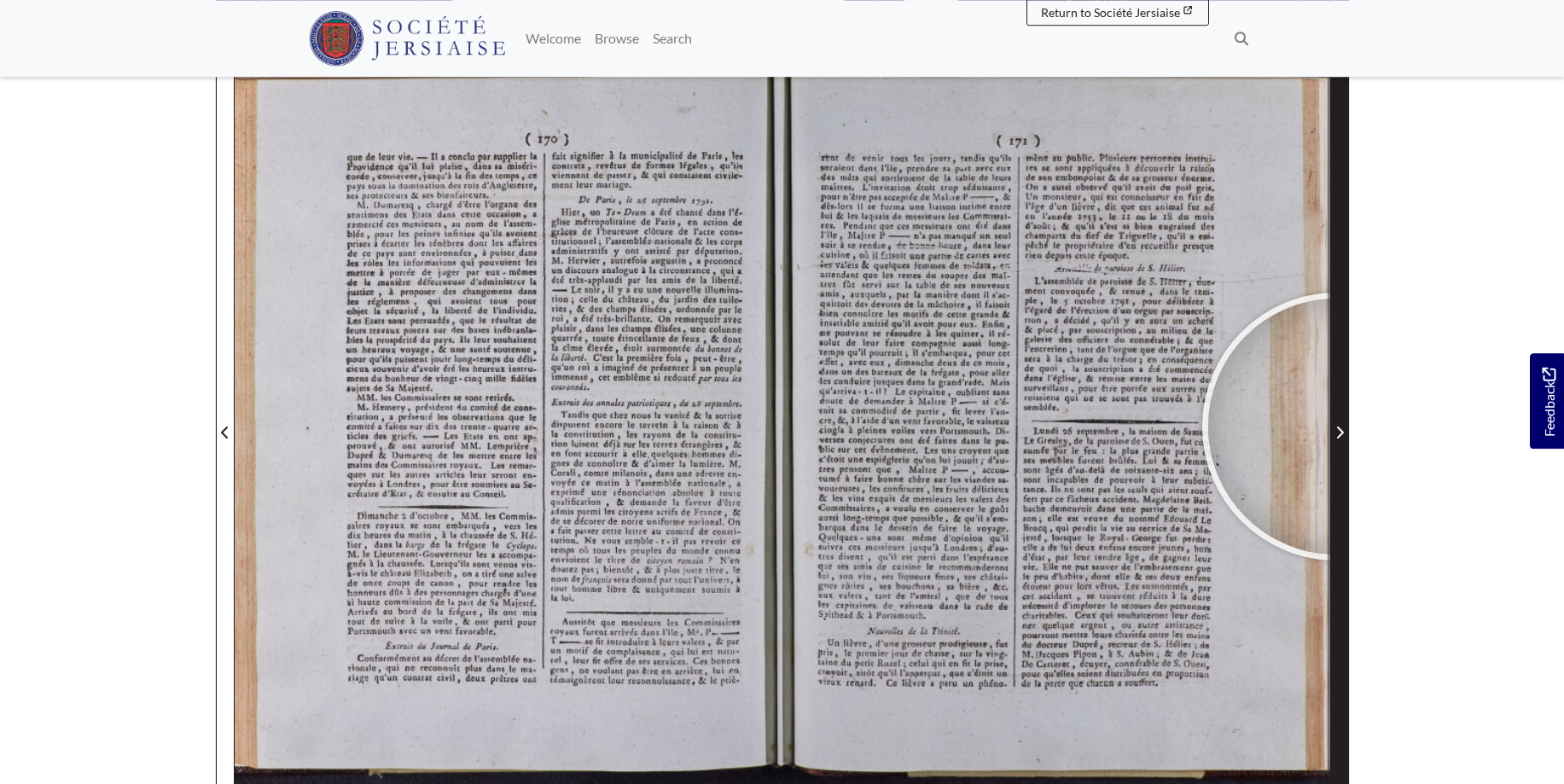
click at [1336, 426] on span "Next Page" at bounding box center [1340, 433] width 17 height 21
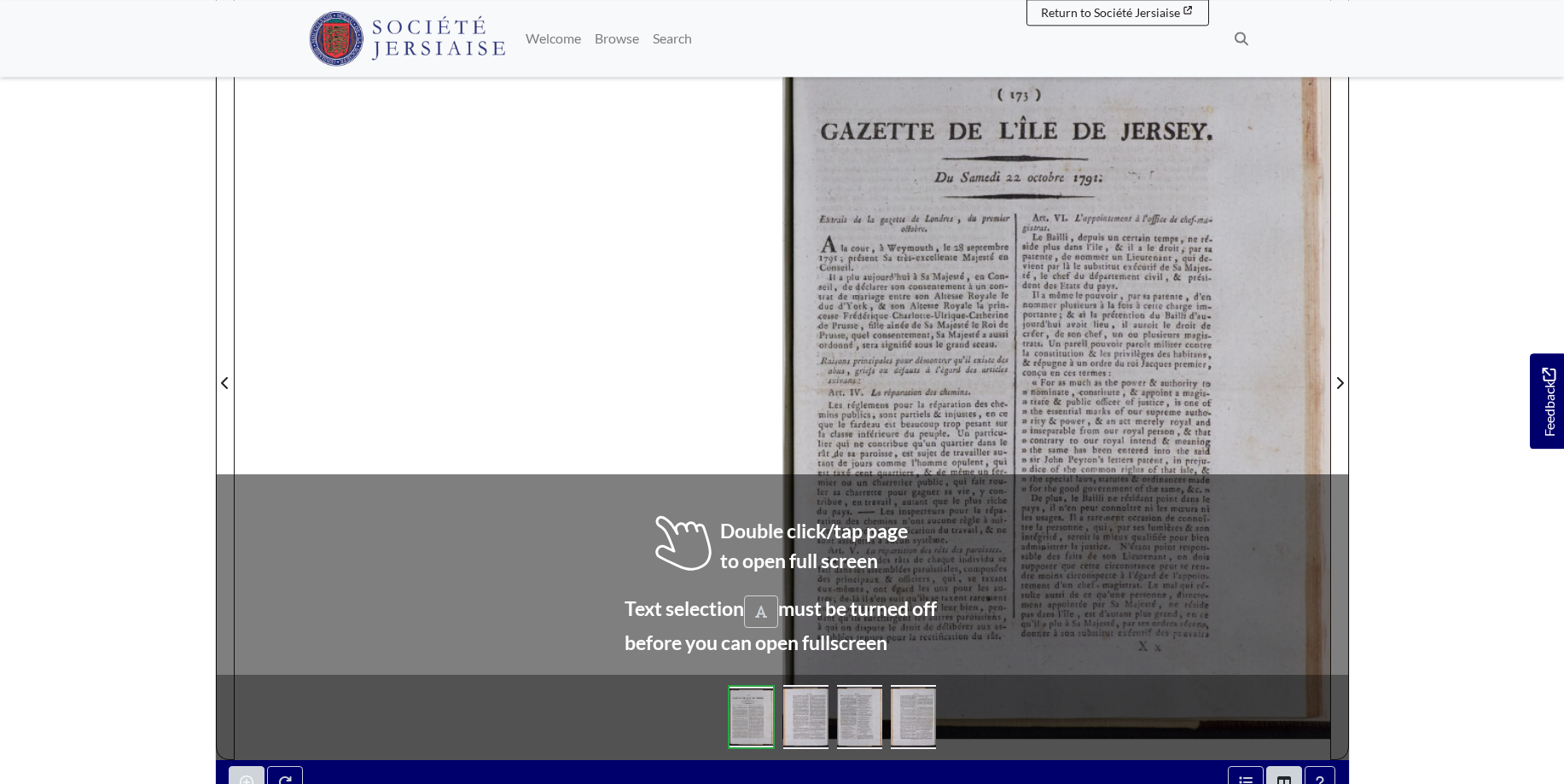
scroll to position [290, 0]
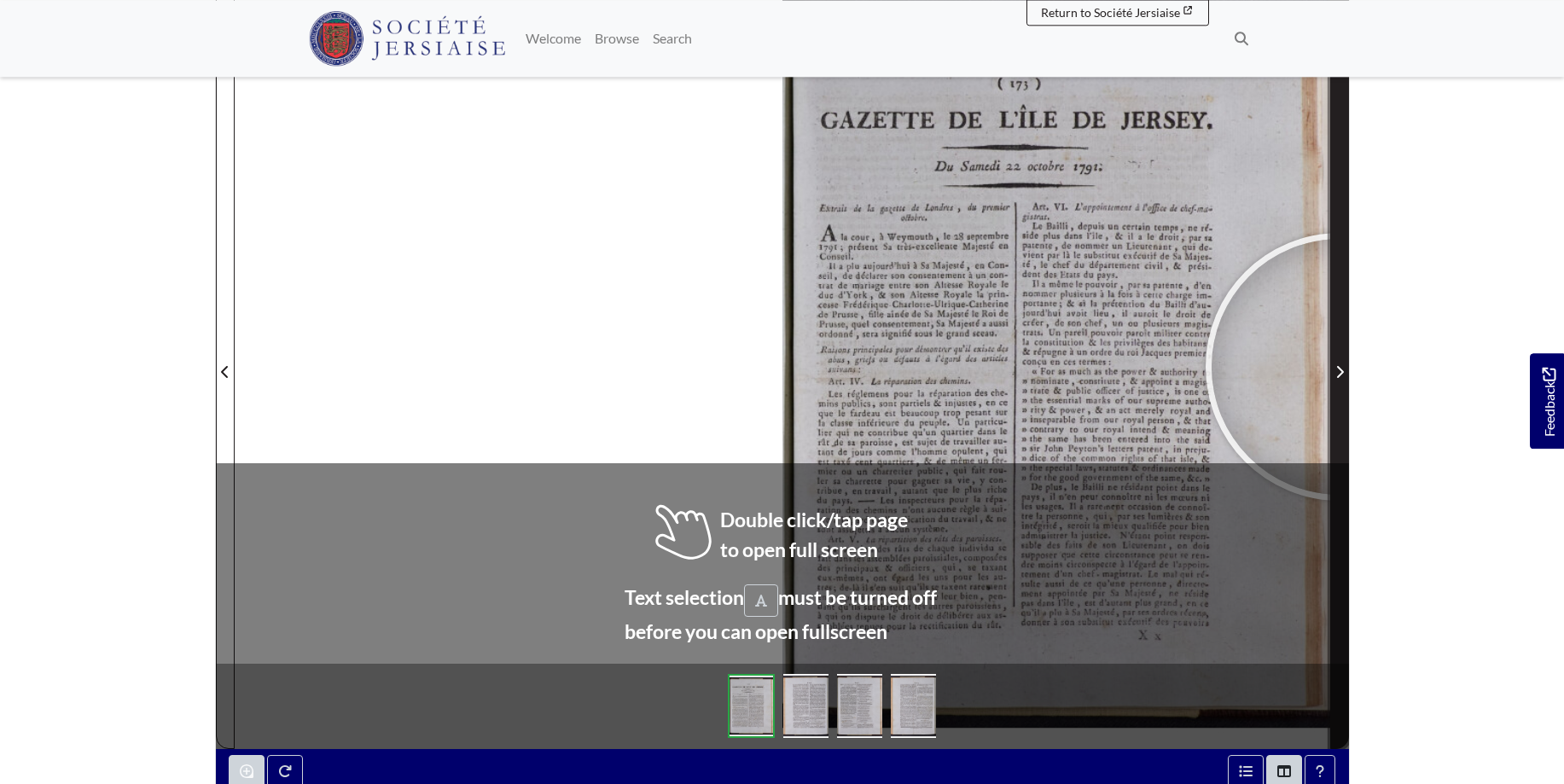
click at [1340, 366] on icon "Next Page" at bounding box center [1339, 371] width 9 height 13
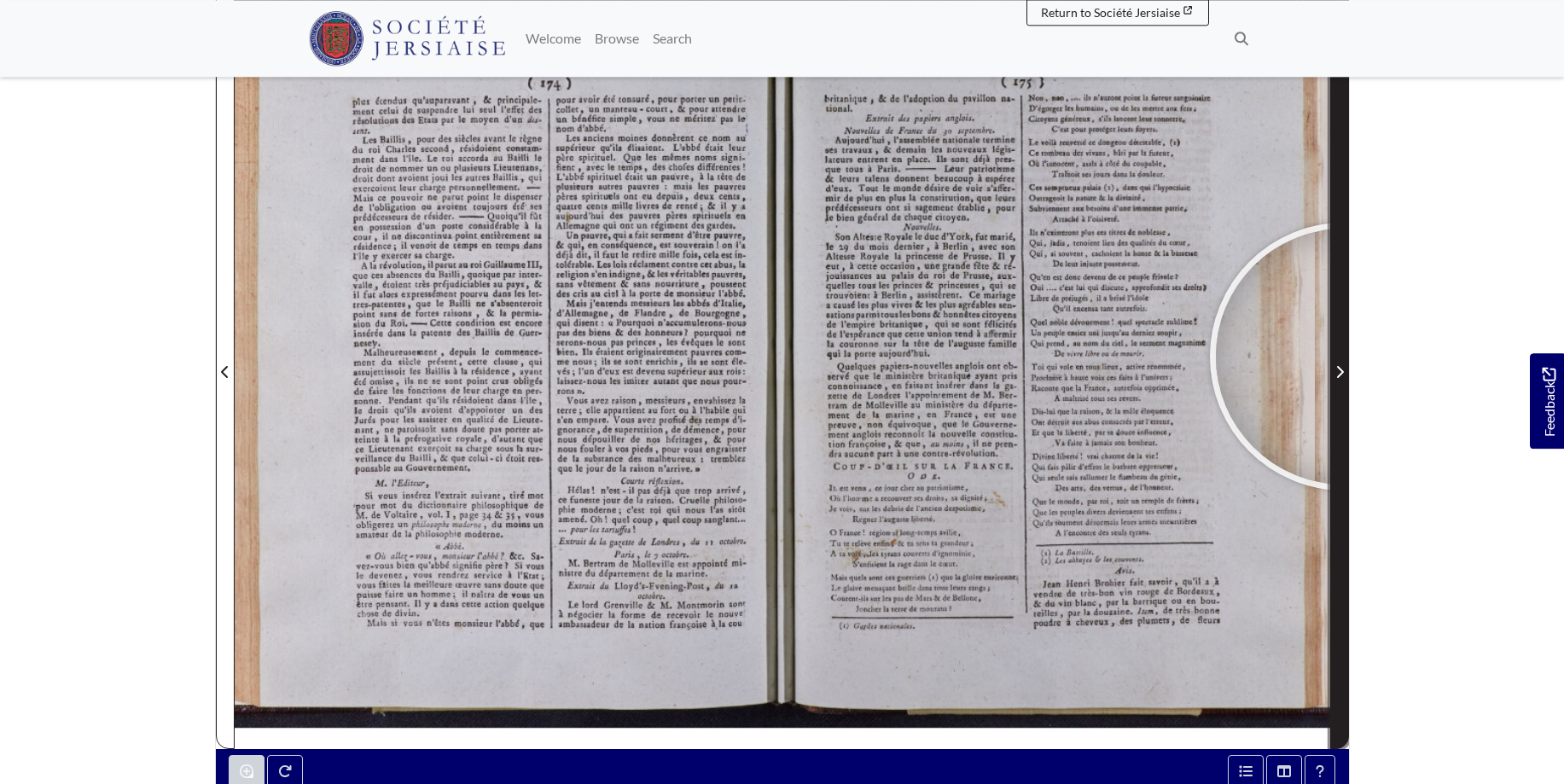
click at [1344, 356] on span "Next Page" at bounding box center [1340, 362] width 17 height 773
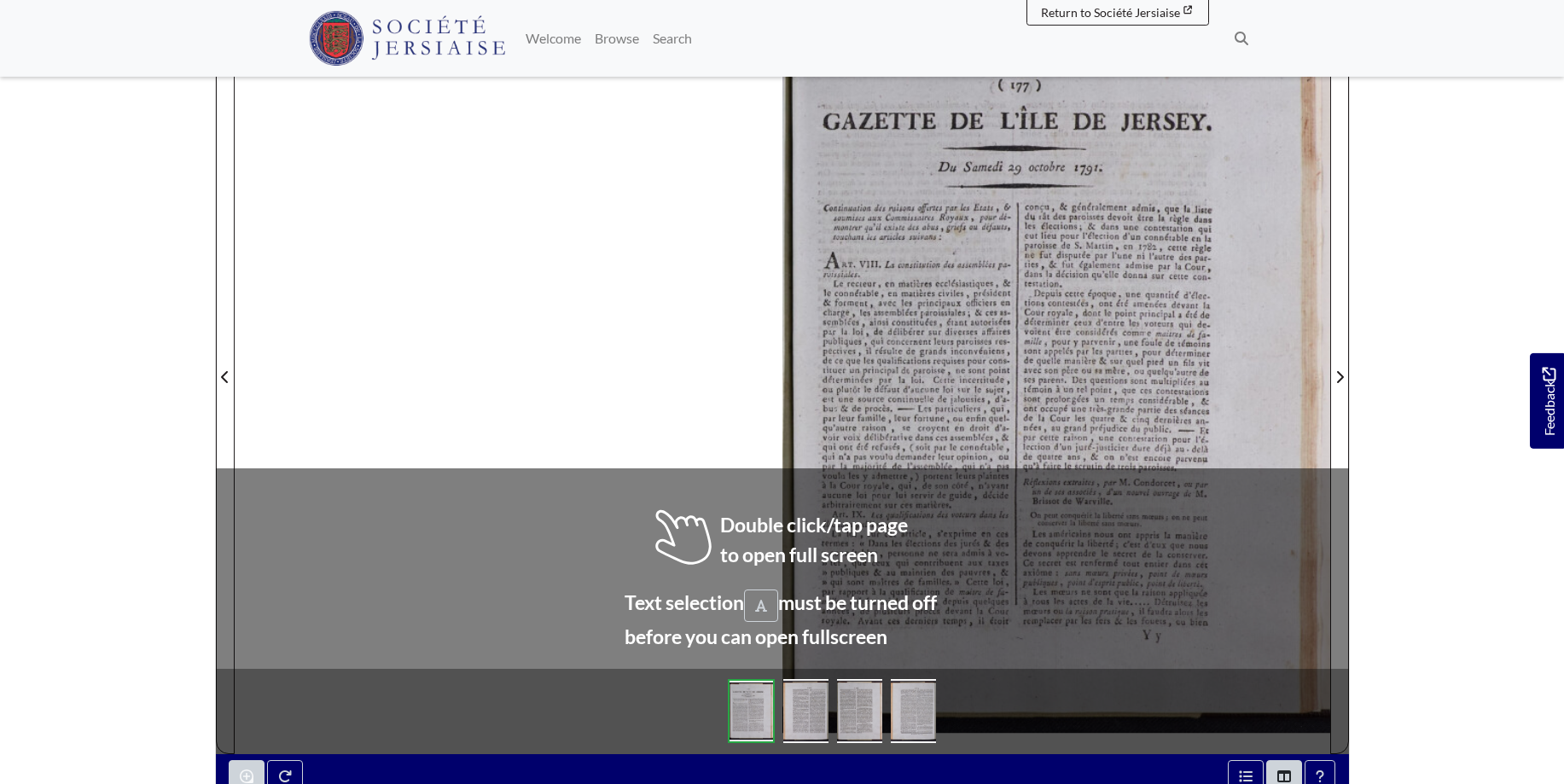
scroll to position [296, 0]
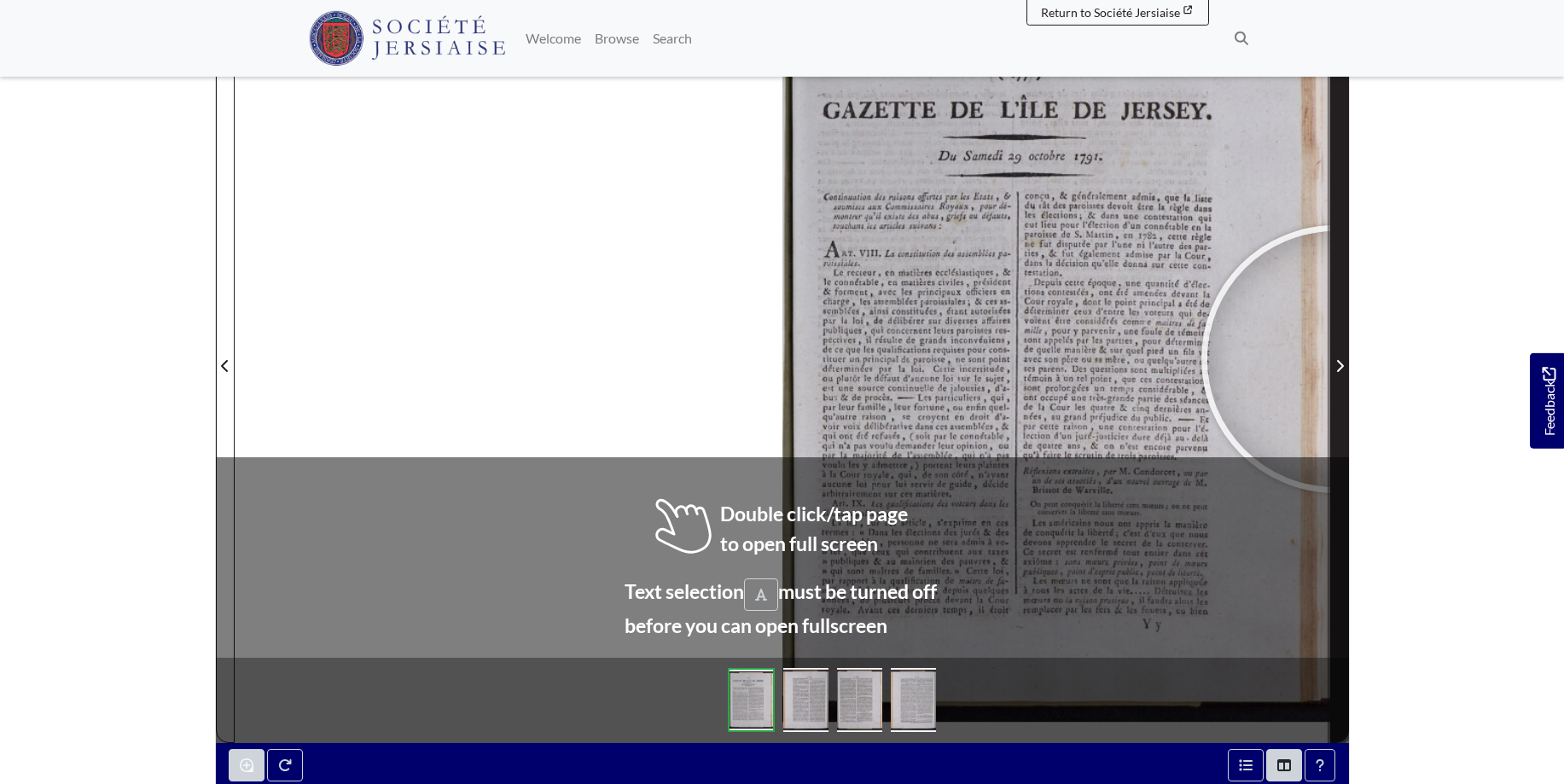
click at [1335, 359] on span "Next Page" at bounding box center [1340, 366] width 17 height 21
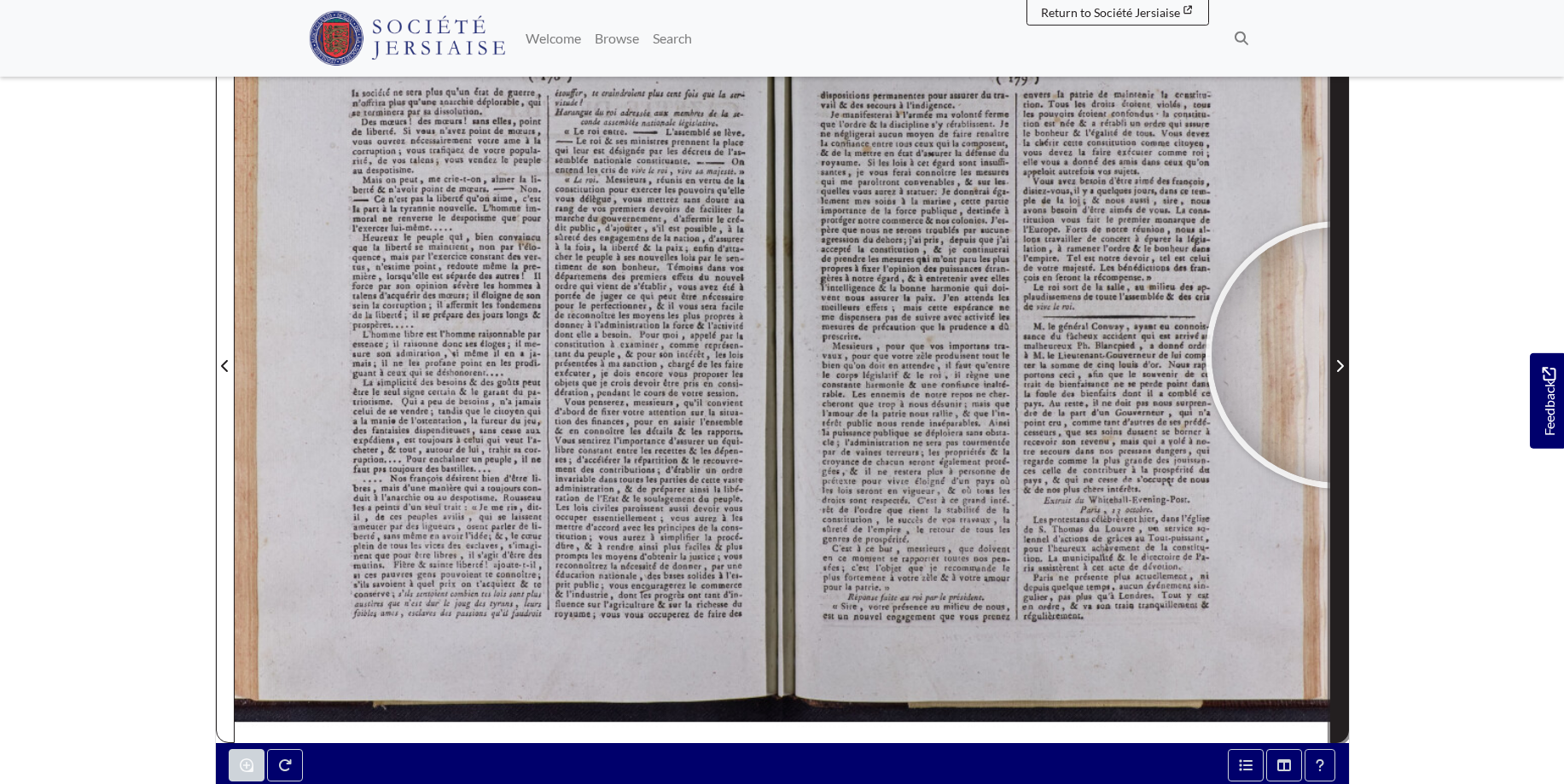
click at [1340, 355] on span "Next Page" at bounding box center [1340, 355] width 17 height 773
